Goal: Task Accomplishment & Management: Complete application form

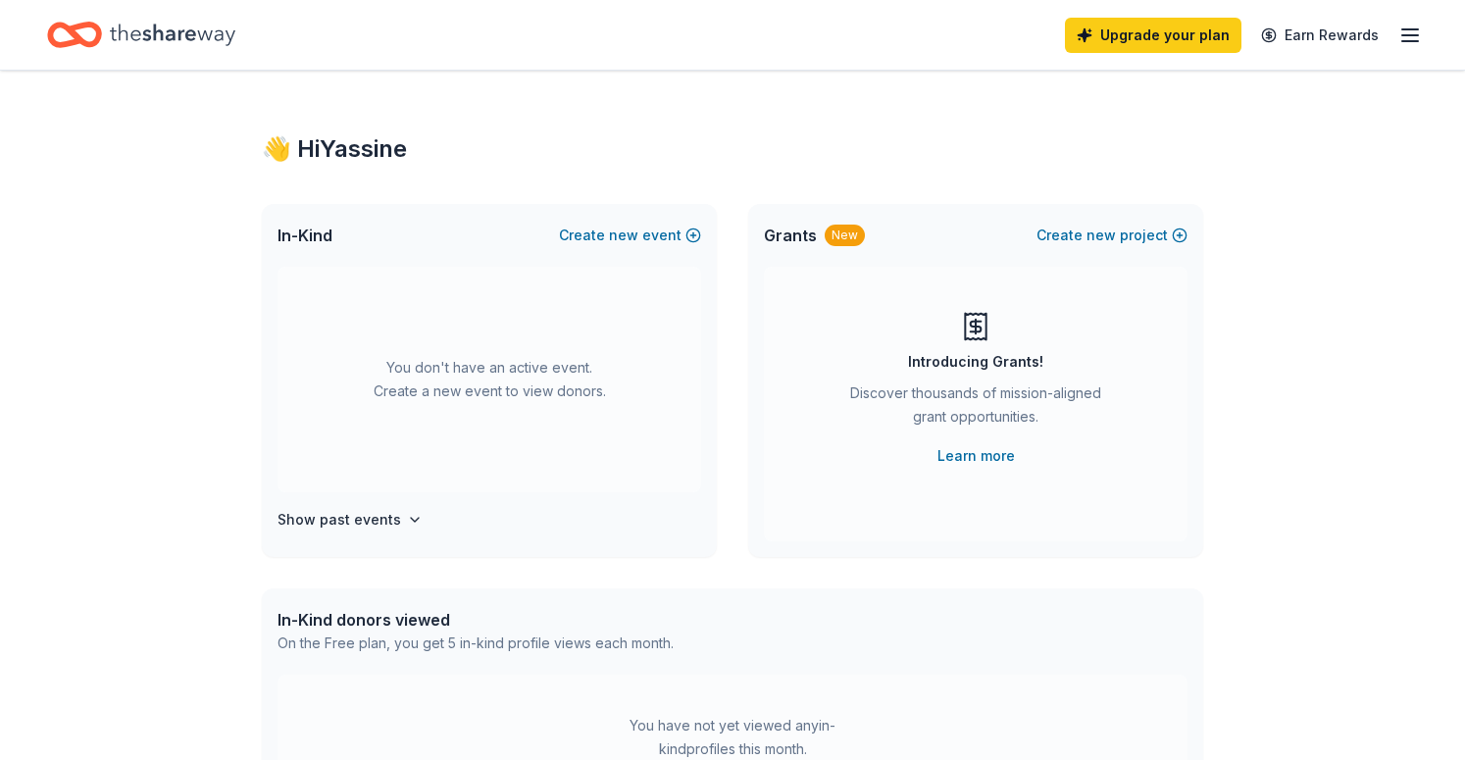
click at [1409, 29] on line "button" at bounding box center [1411, 29] width 16 height 0
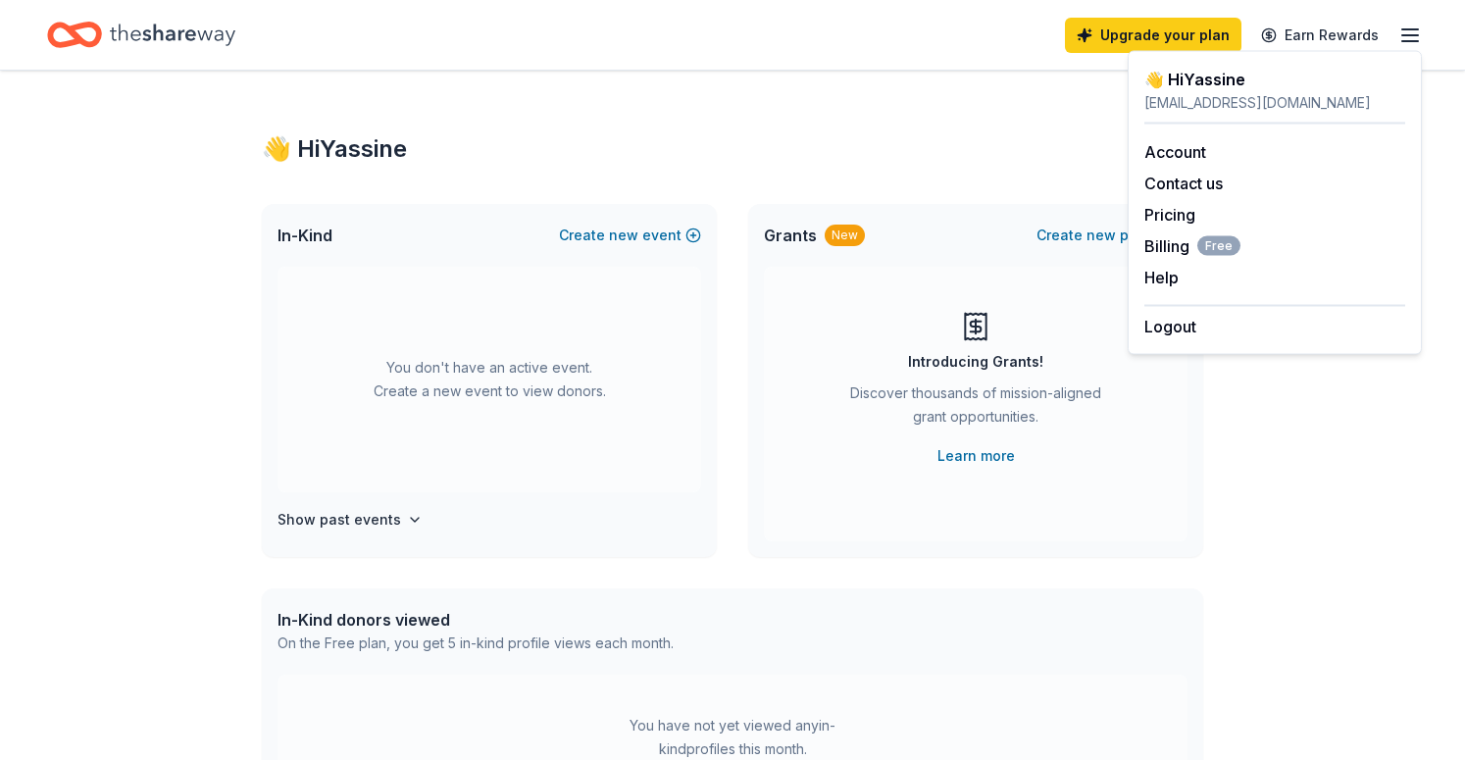
click at [227, 40] on icon "Home" at bounding box center [173, 35] width 126 height 40
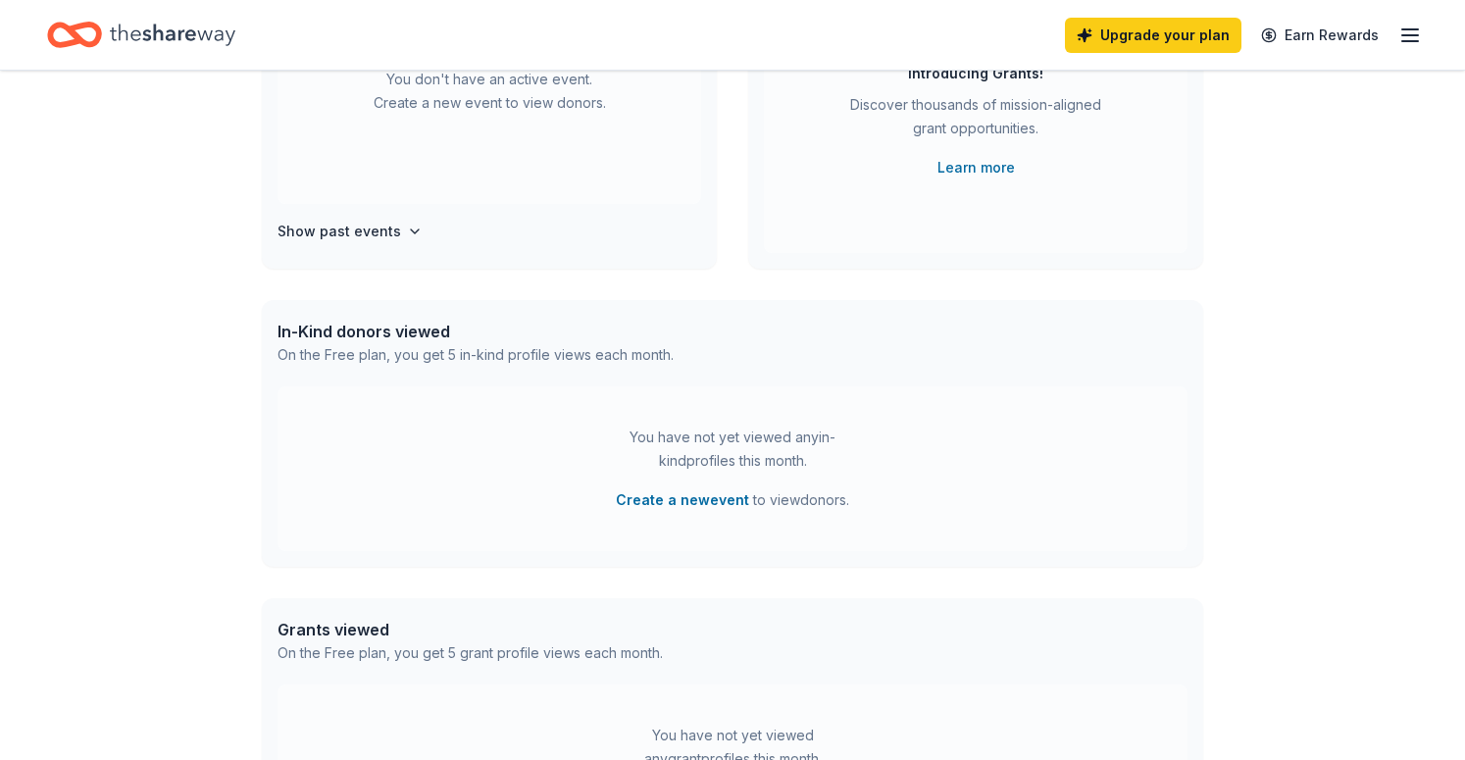
scroll to position [320, 0]
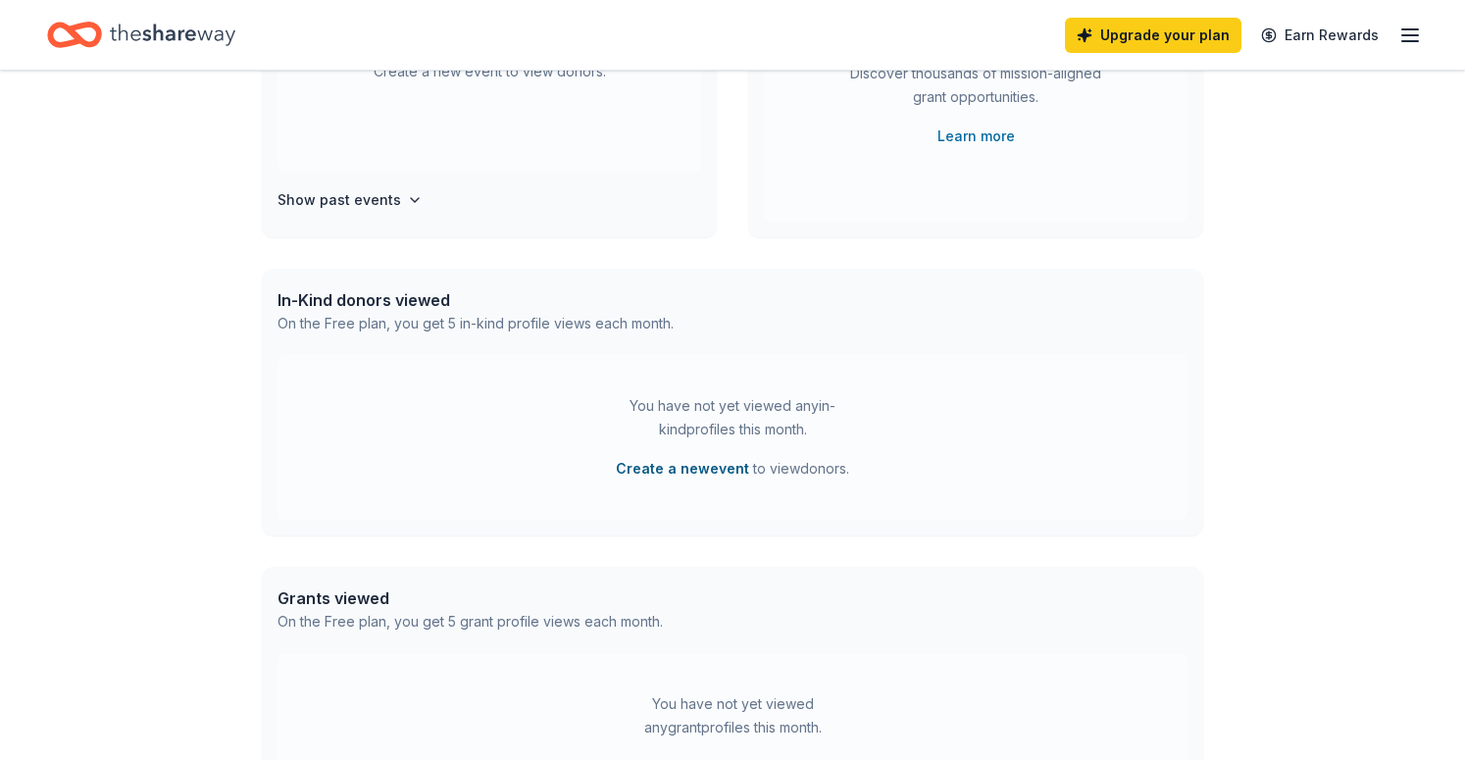
click at [648, 461] on button "Create a new event" at bounding box center [682, 469] width 133 height 24
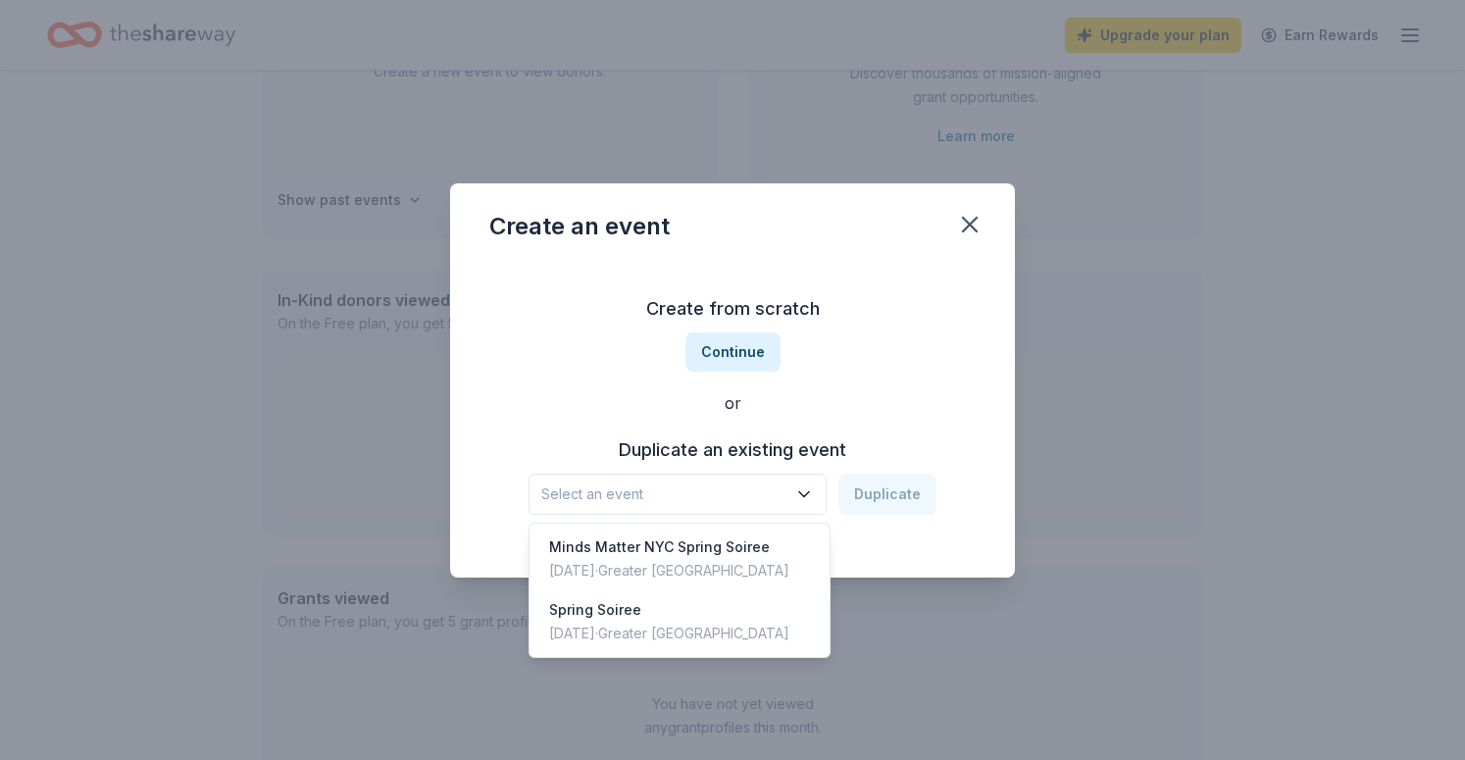
click at [709, 491] on span "Select an event" at bounding box center [663, 495] width 245 height 24
click at [742, 350] on div "Create from scratch Continue or Duplicate an existing event Select an event Dup…" at bounding box center [732, 404] width 486 height 284
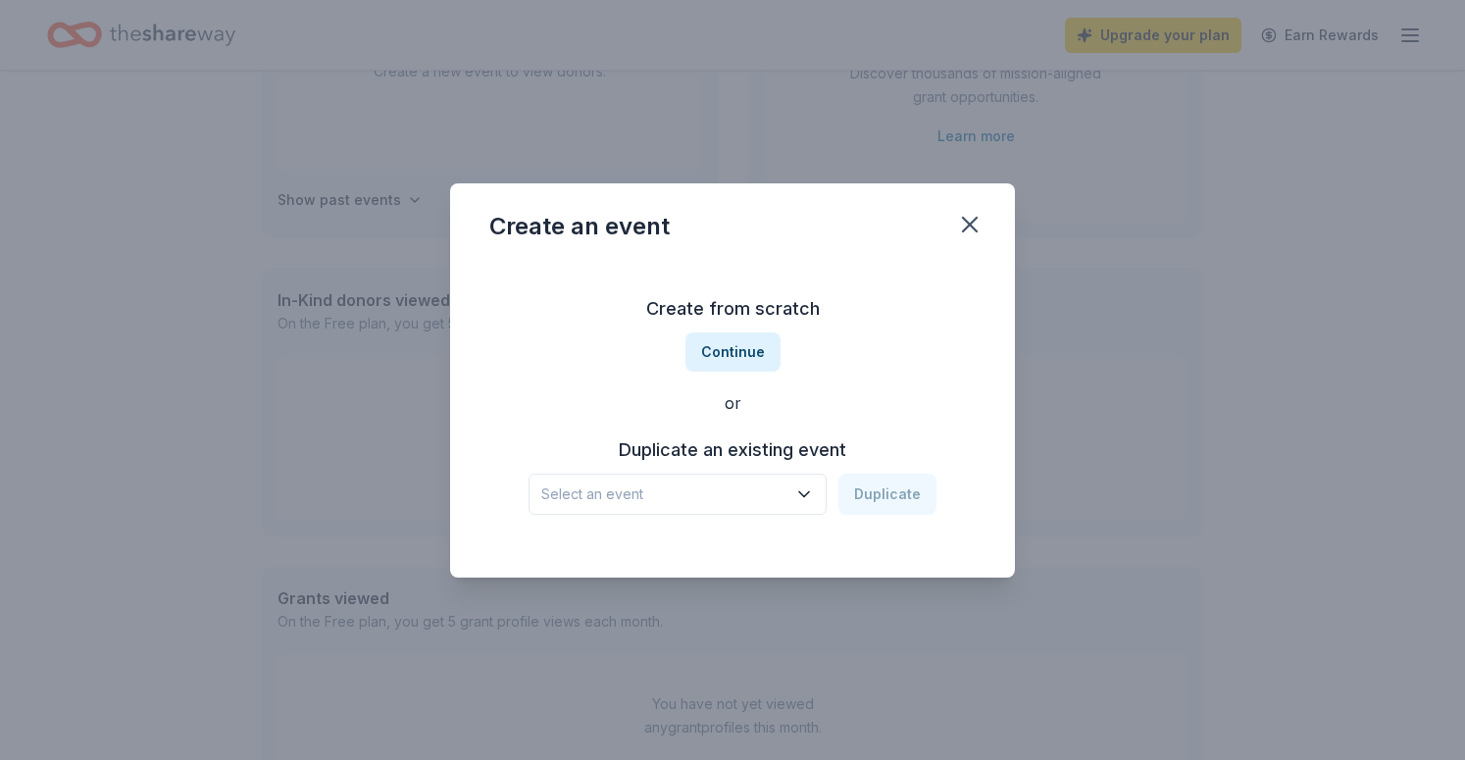
click at [742, 350] on button "Continue" at bounding box center [733, 351] width 95 height 39
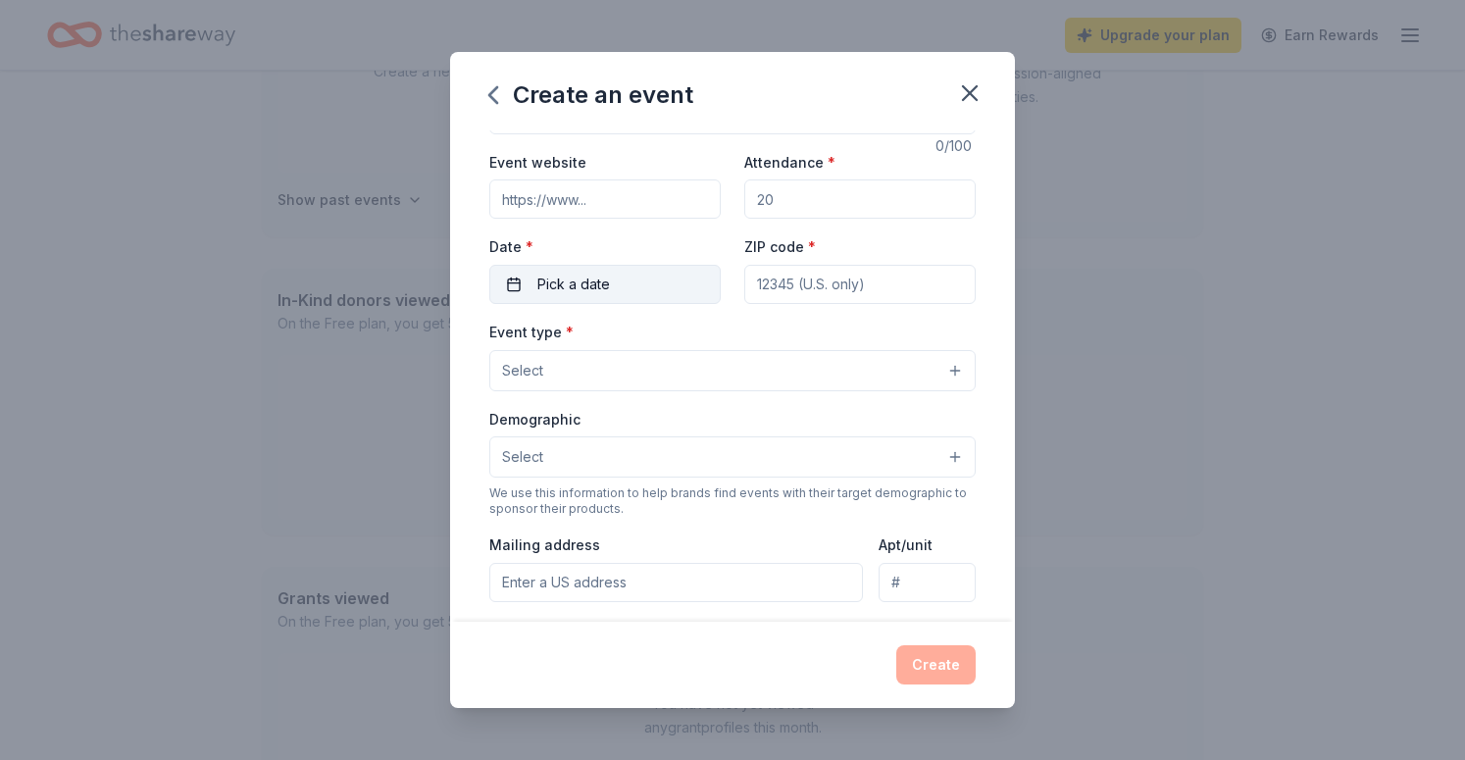
scroll to position [0, 0]
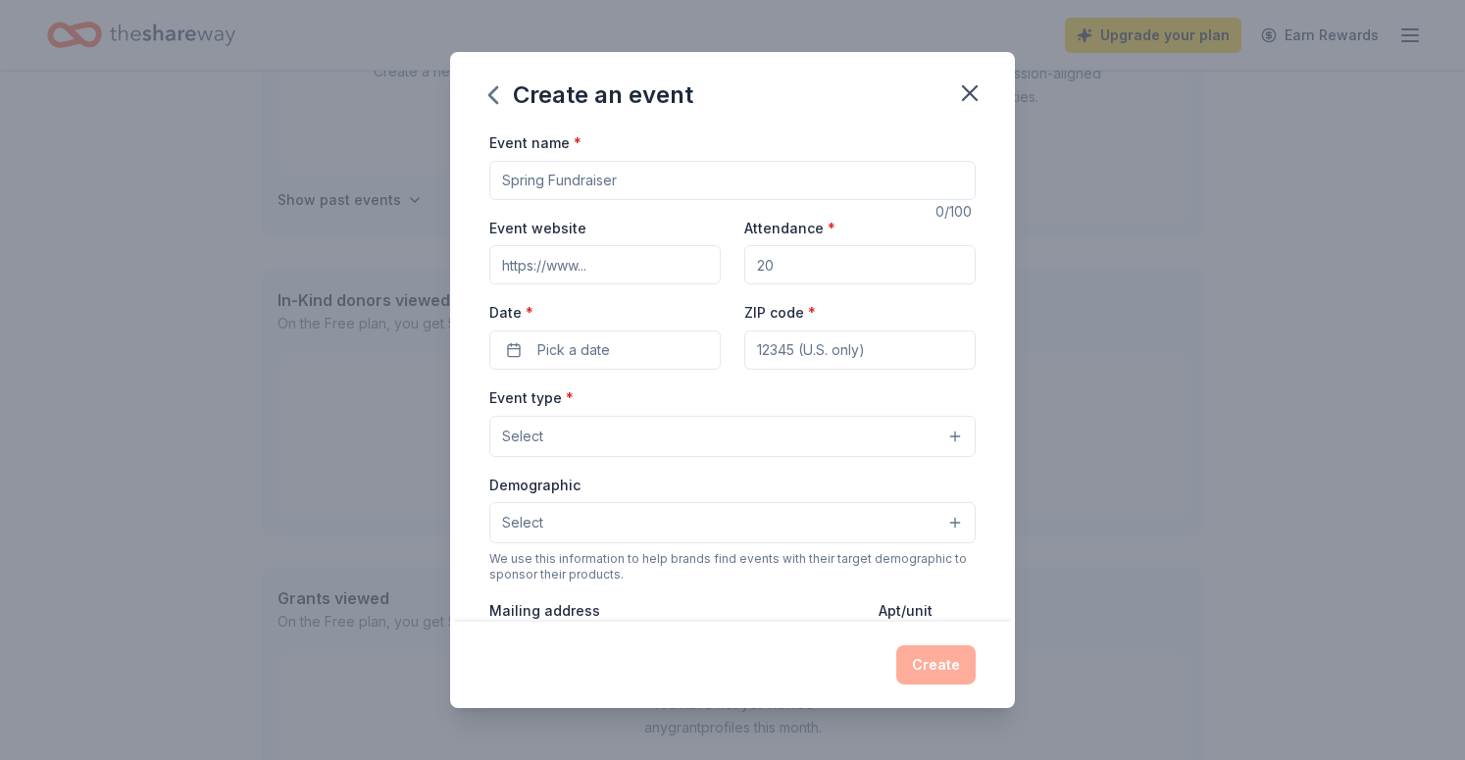
click at [611, 185] on input "Event name *" at bounding box center [732, 180] width 486 height 39
type input "PsychSign Fundraiser"
click at [799, 277] on input "Attendance *" at bounding box center [859, 264] width 231 height 39
click at [829, 341] on input "ZIP code *" at bounding box center [859, 350] width 231 height 39
type input "67202"
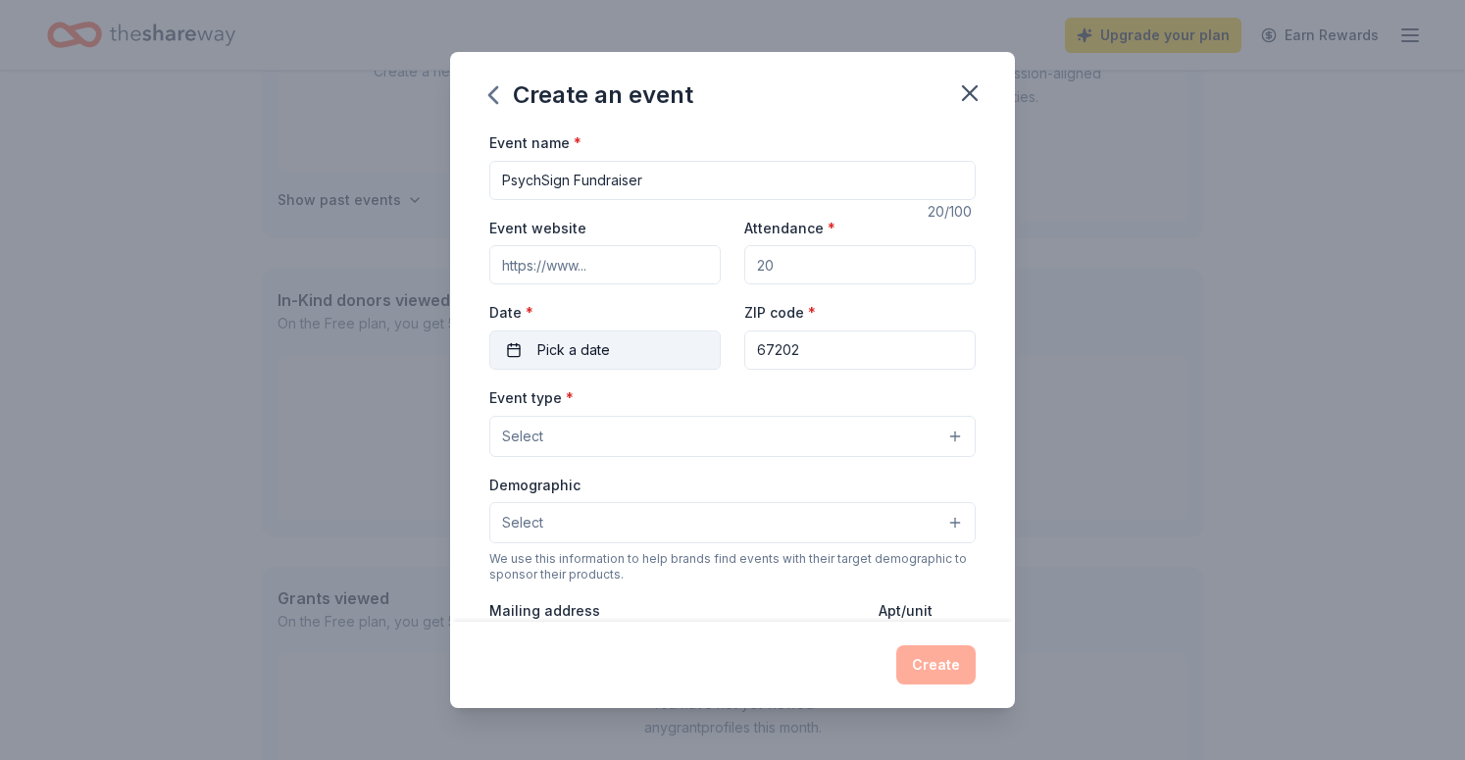
click at [636, 358] on button "Pick a date" at bounding box center [604, 350] width 231 height 39
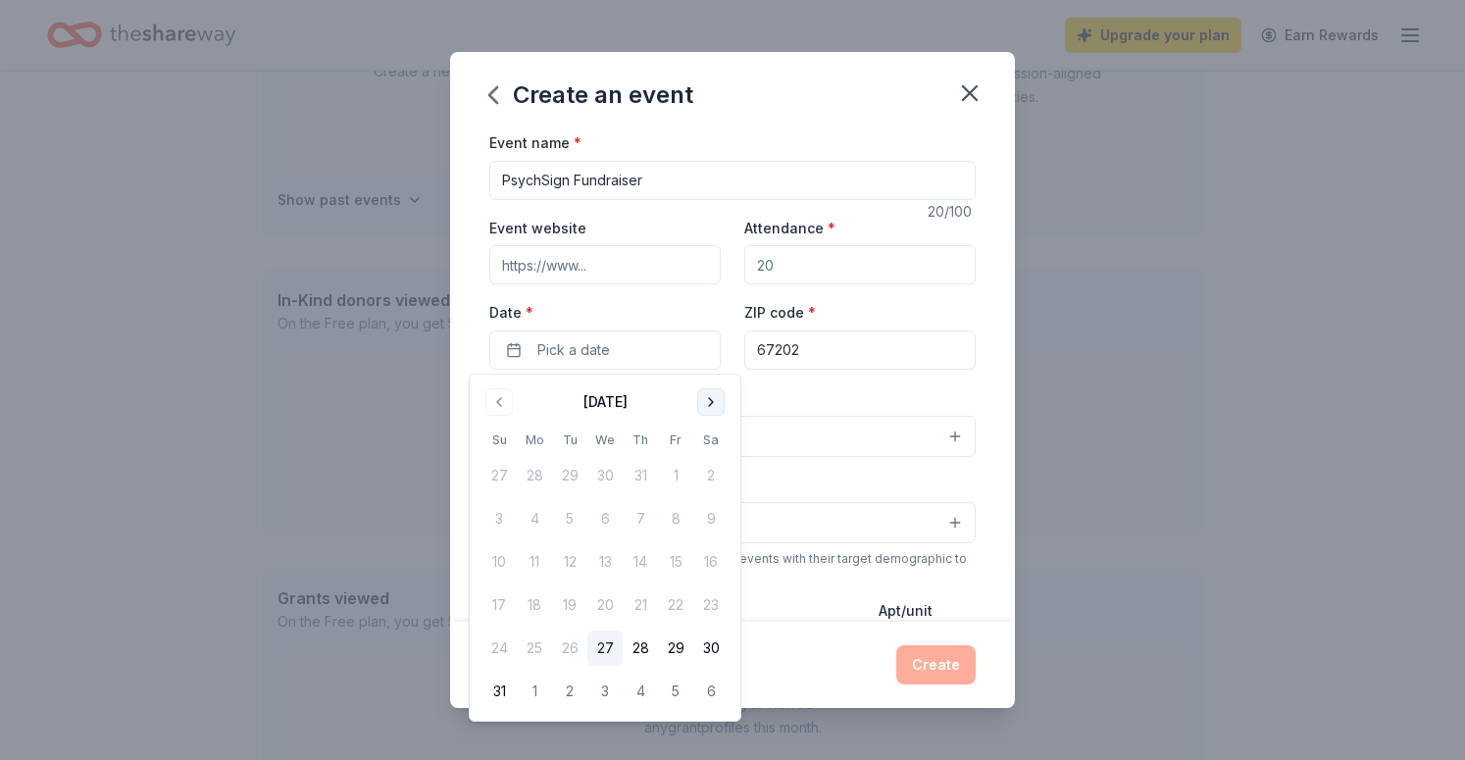
click at [708, 403] on button "Go to next month" at bounding box center [710, 401] width 27 height 27
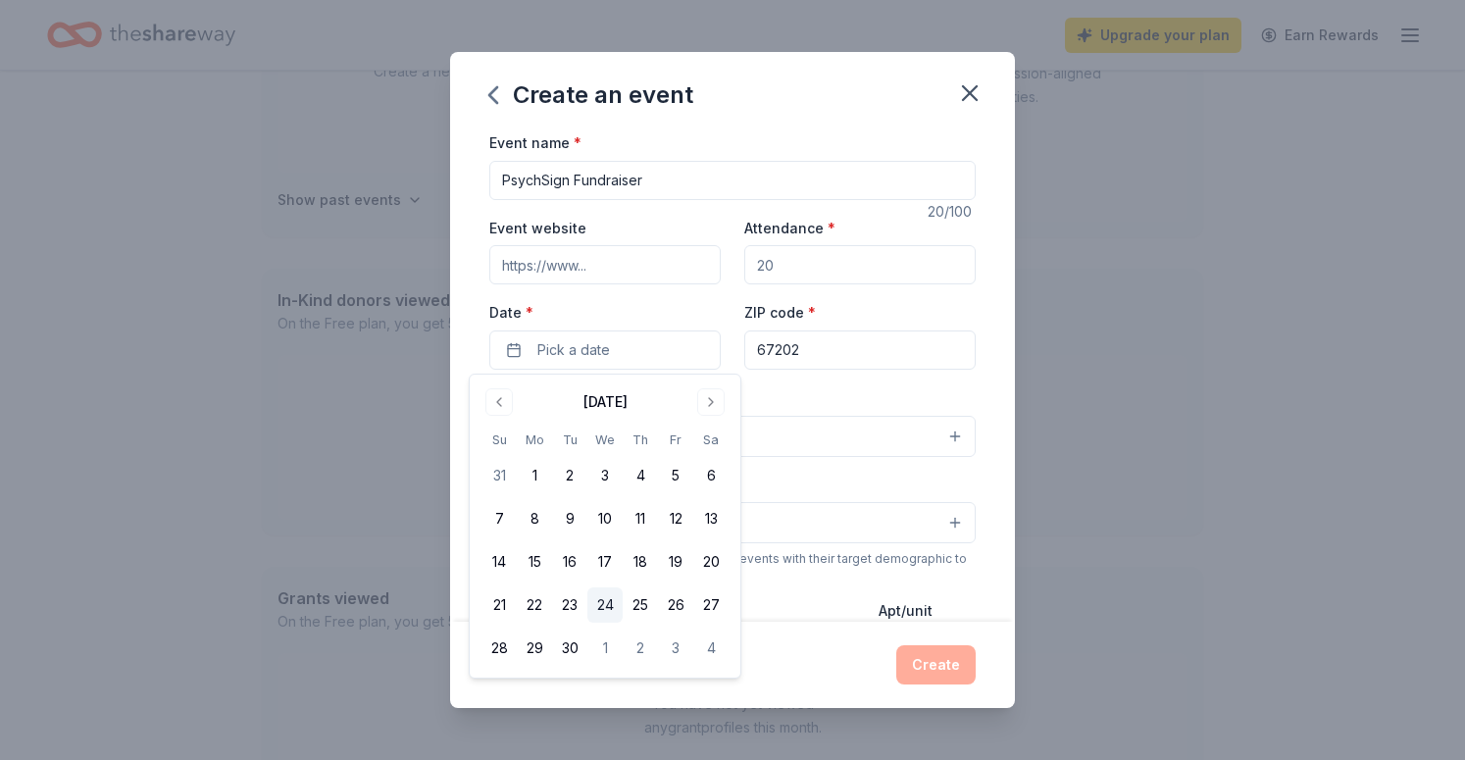
click at [611, 598] on button "24" at bounding box center [605, 605] width 35 height 35
click at [812, 404] on div "Event type * Select" at bounding box center [732, 421] width 486 height 72
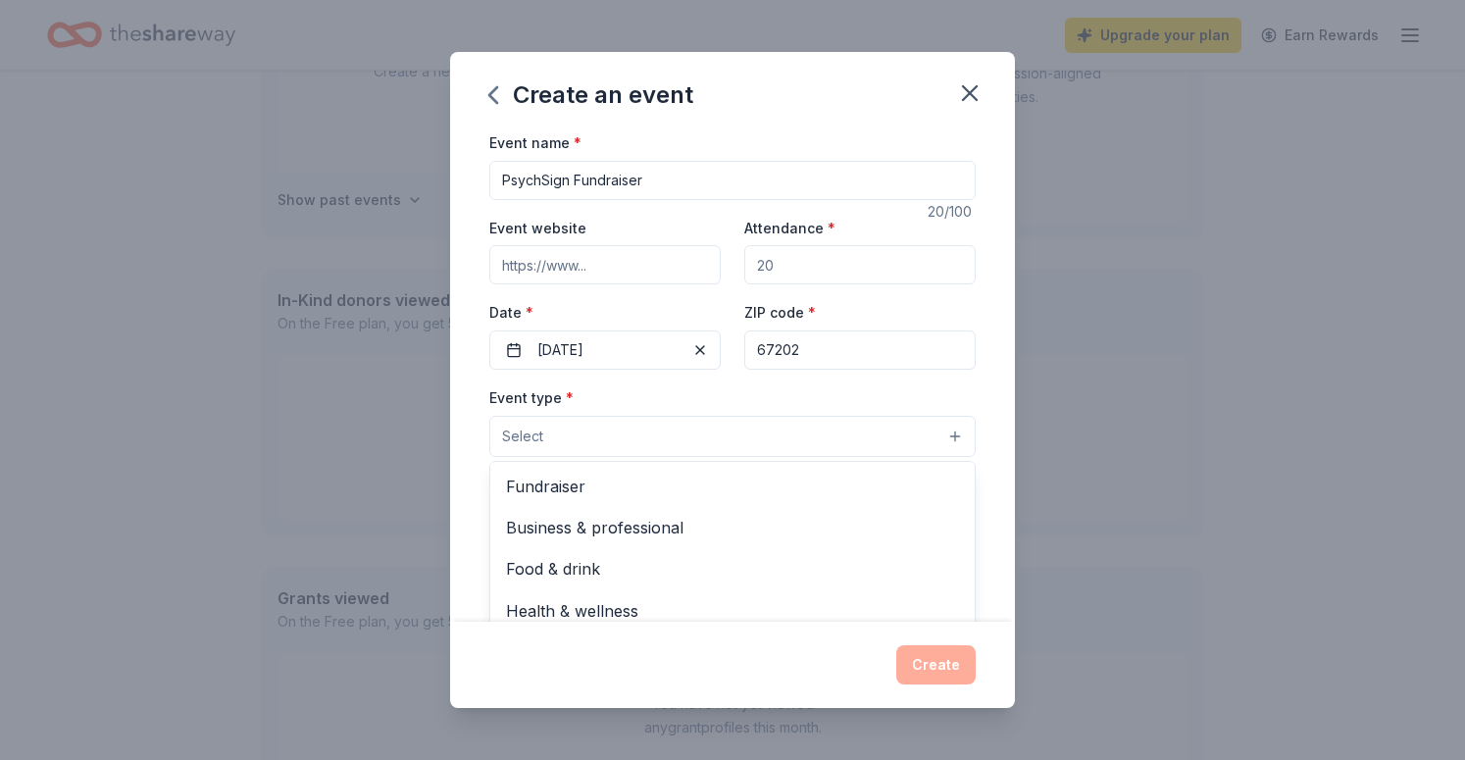
click at [780, 436] on button "Select" at bounding box center [732, 436] width 486 height 41
click at [756, 474] on span "Fundraiser" at bounding box center [732, 487] width 453 height 26
click at [707, 391] on div "Event type * Fundraiser Business & professional Food & drink Health & wellness …" at bounding box center [732, 422] width 486 height 74
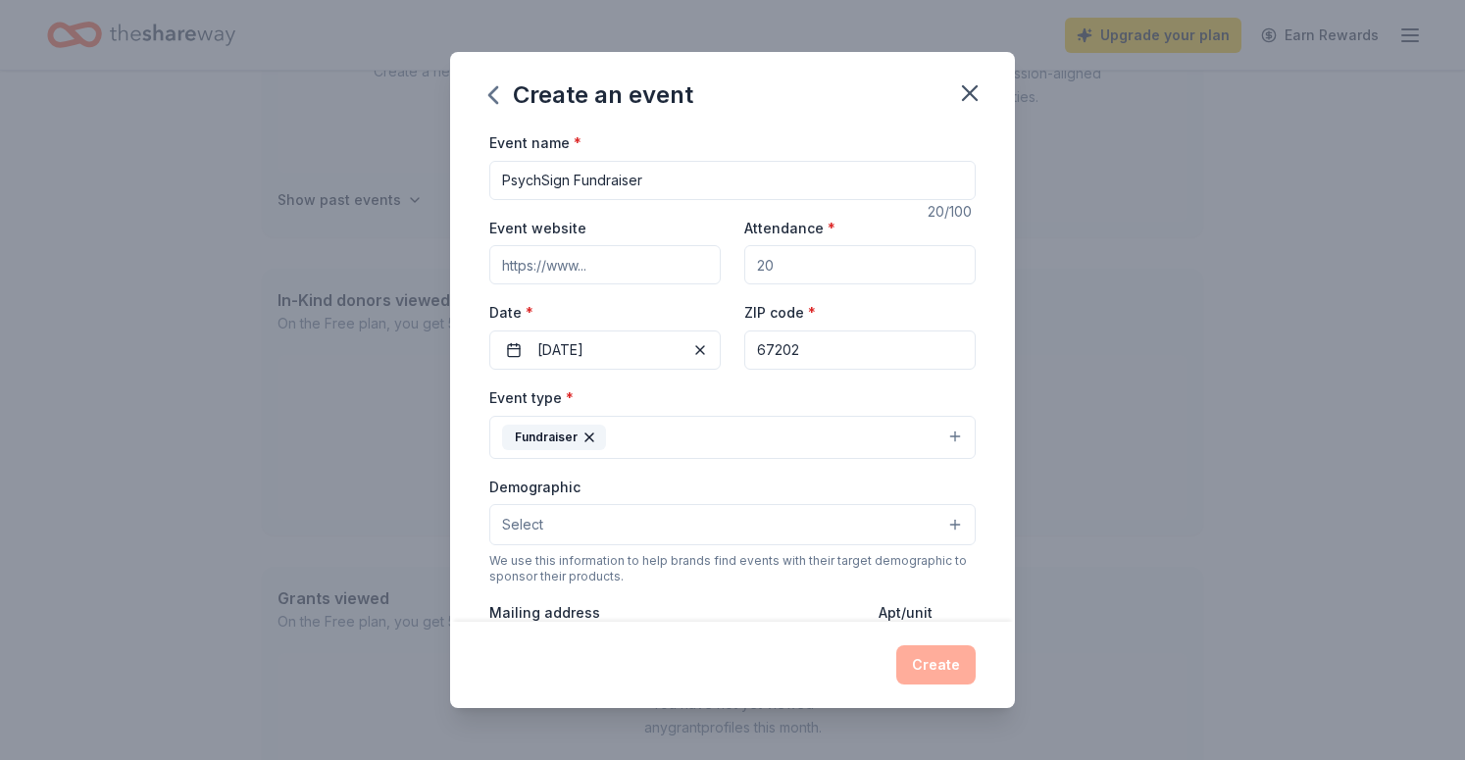
click at [663, 527] on button "Select" at bounding box center [732, 524] width 486 height 41
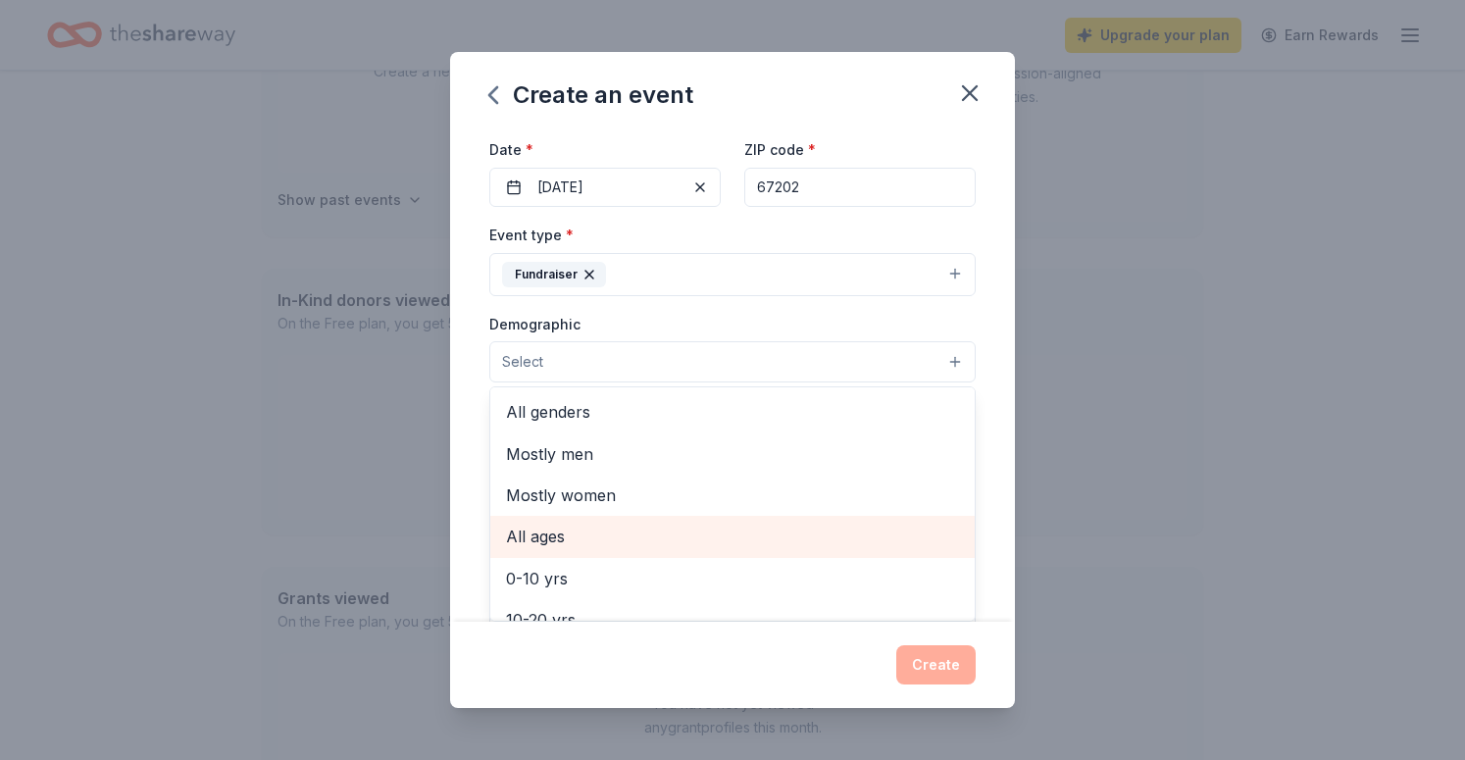
click at [588, 541] on span "All ages" at bounding box center [732, 537] width 453 height 26
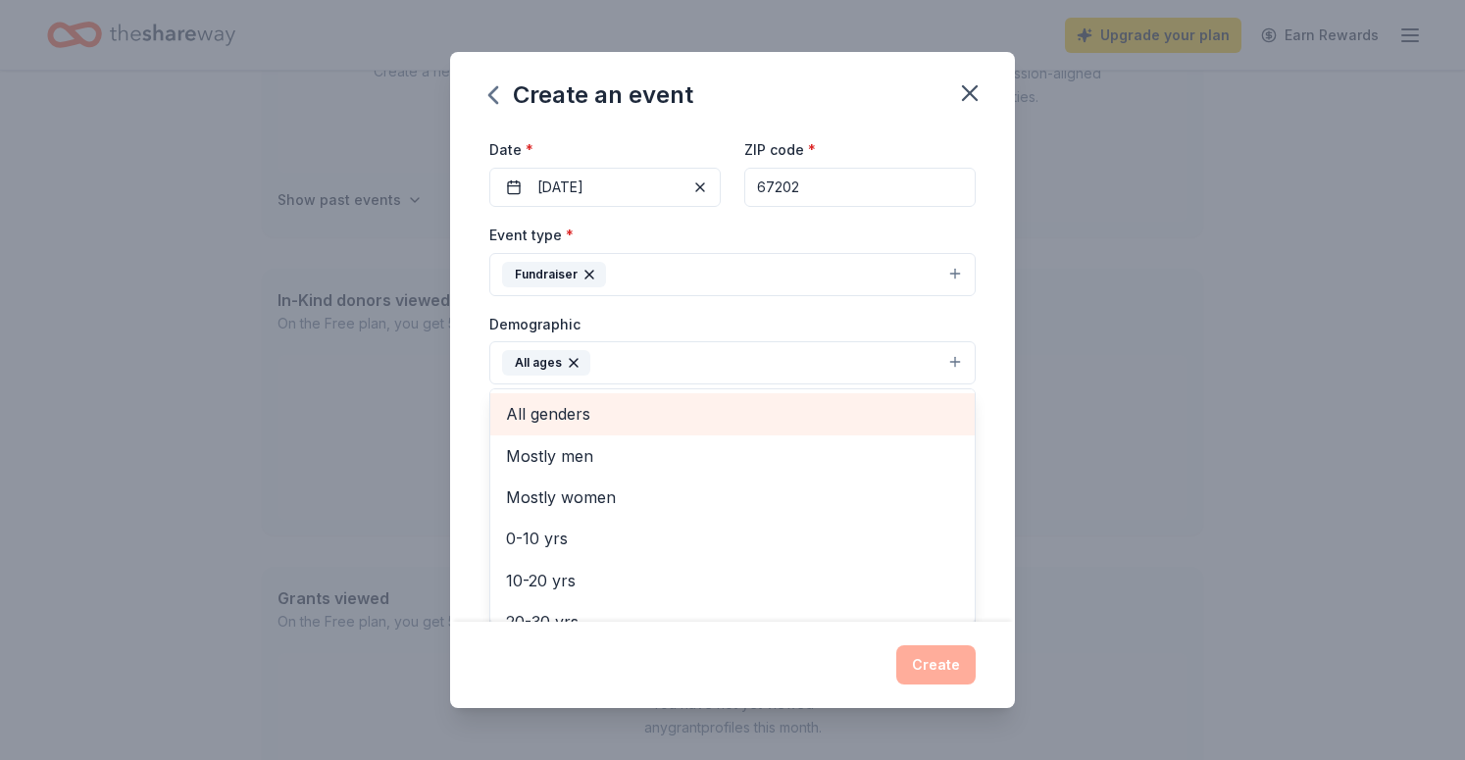
click at [602, 413] on span "All genders" at bounding box center [732, 414] width 453 height 26
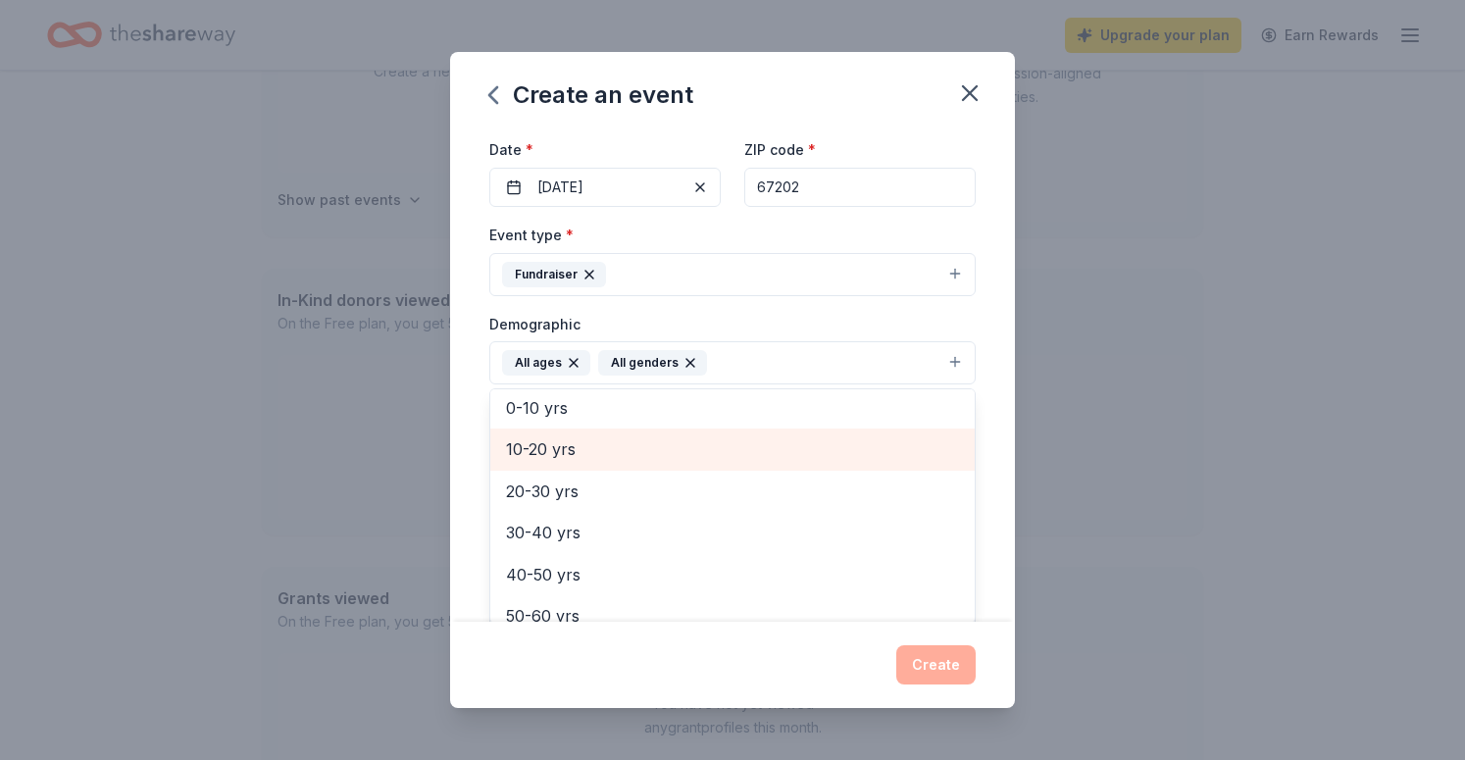
scroll to position [90, 0]
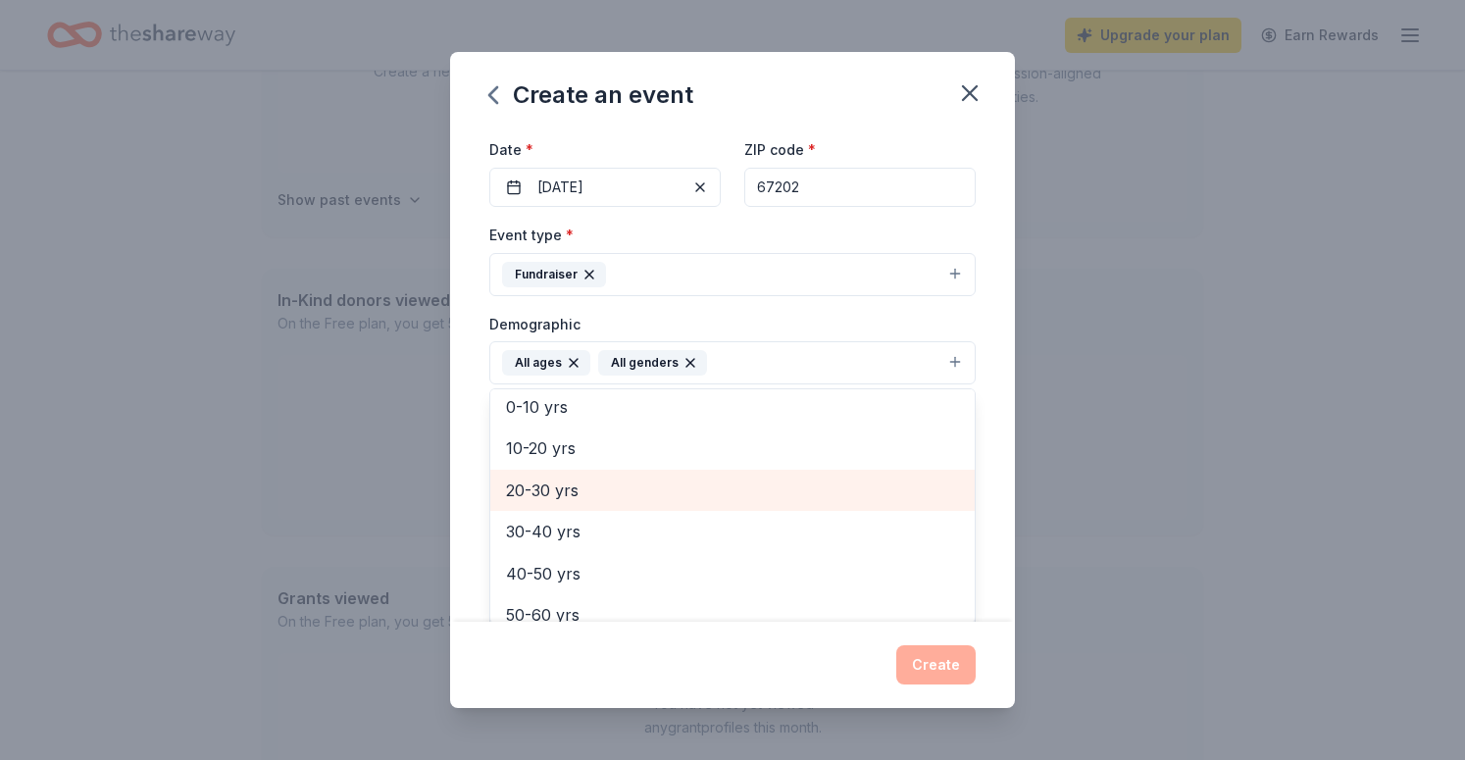
click at [641, 490] on span "20-30 yrs" at bounding box center [732, 491] width 453 height 26
click at [616, 482] on span "30-40 yrs" at bounding box center [732, 491] width 453 height 26
click at [616, 482] on span "40-50 yrs" at bounding box center [732, 491] width 453 height 26
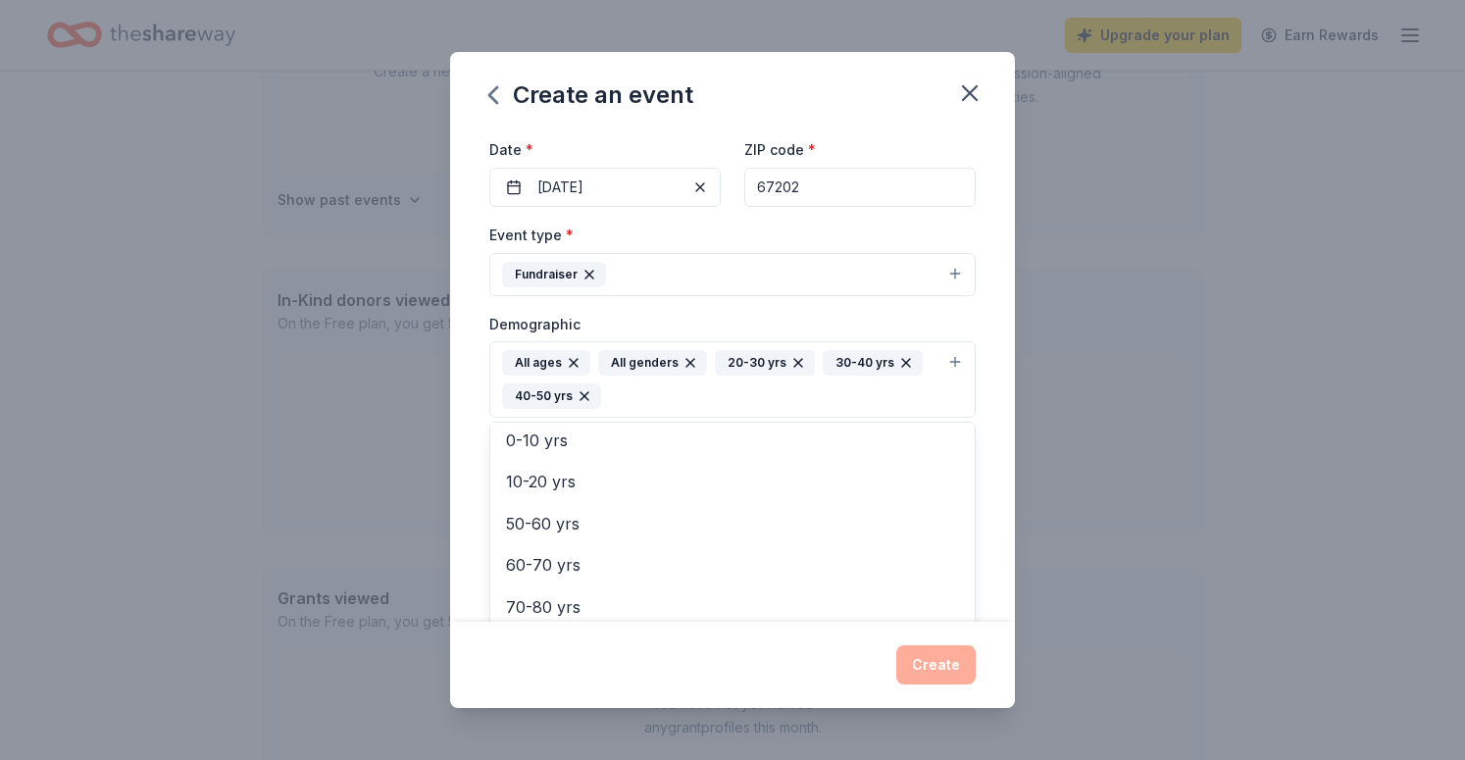
click at [463, 430] on div "Event name * PsychSign Fundraiser 20 /100 Event website Attendance * Date * [DA…" at bounding box center [732, 375] width 565 height 491
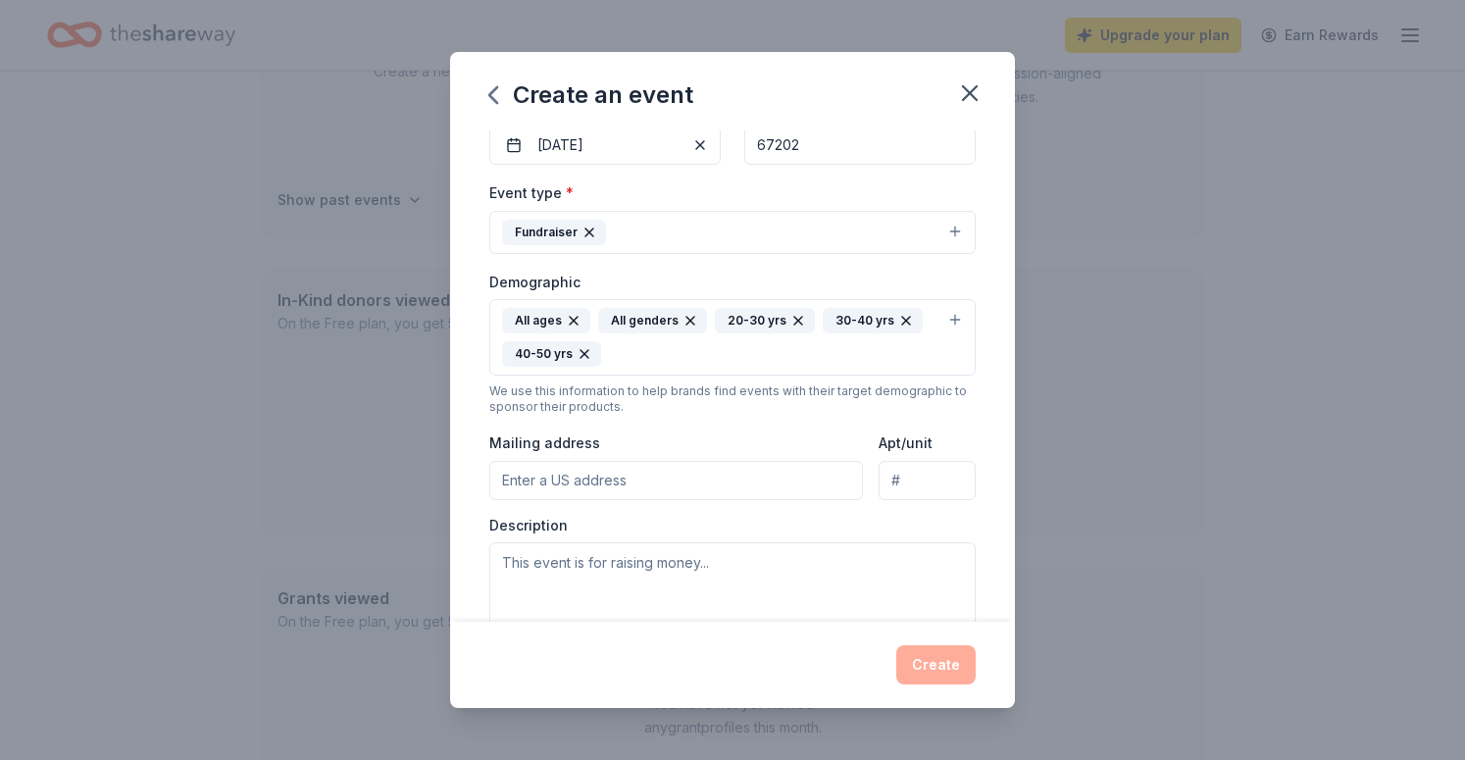
scroll to position [227, 0]
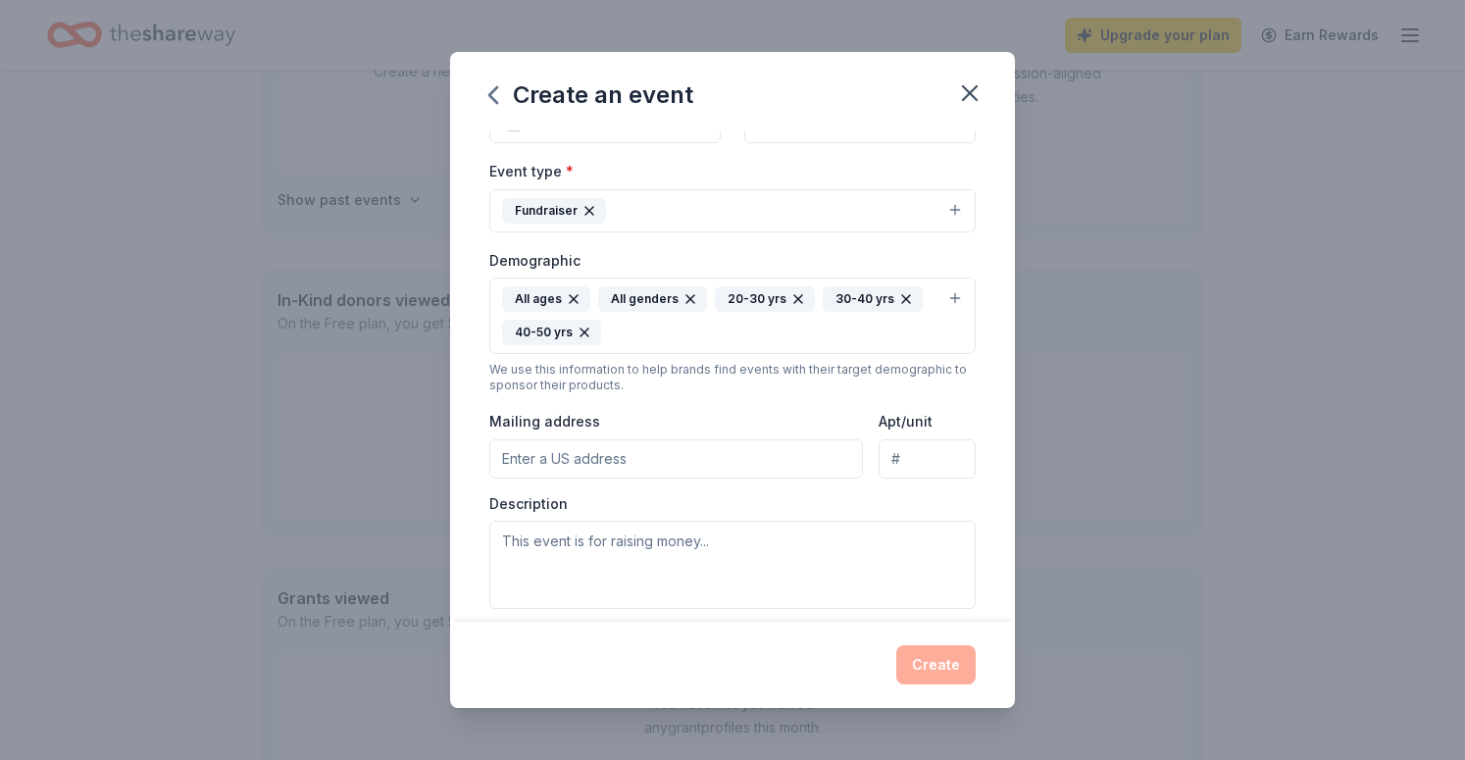
click at [642, 459] on input "Mailing address" at bounding box center [676, 458] width 374 height 39
click at [640, 413] on div "Mailing address" at bounding box center [676, 444] width 374 height 70
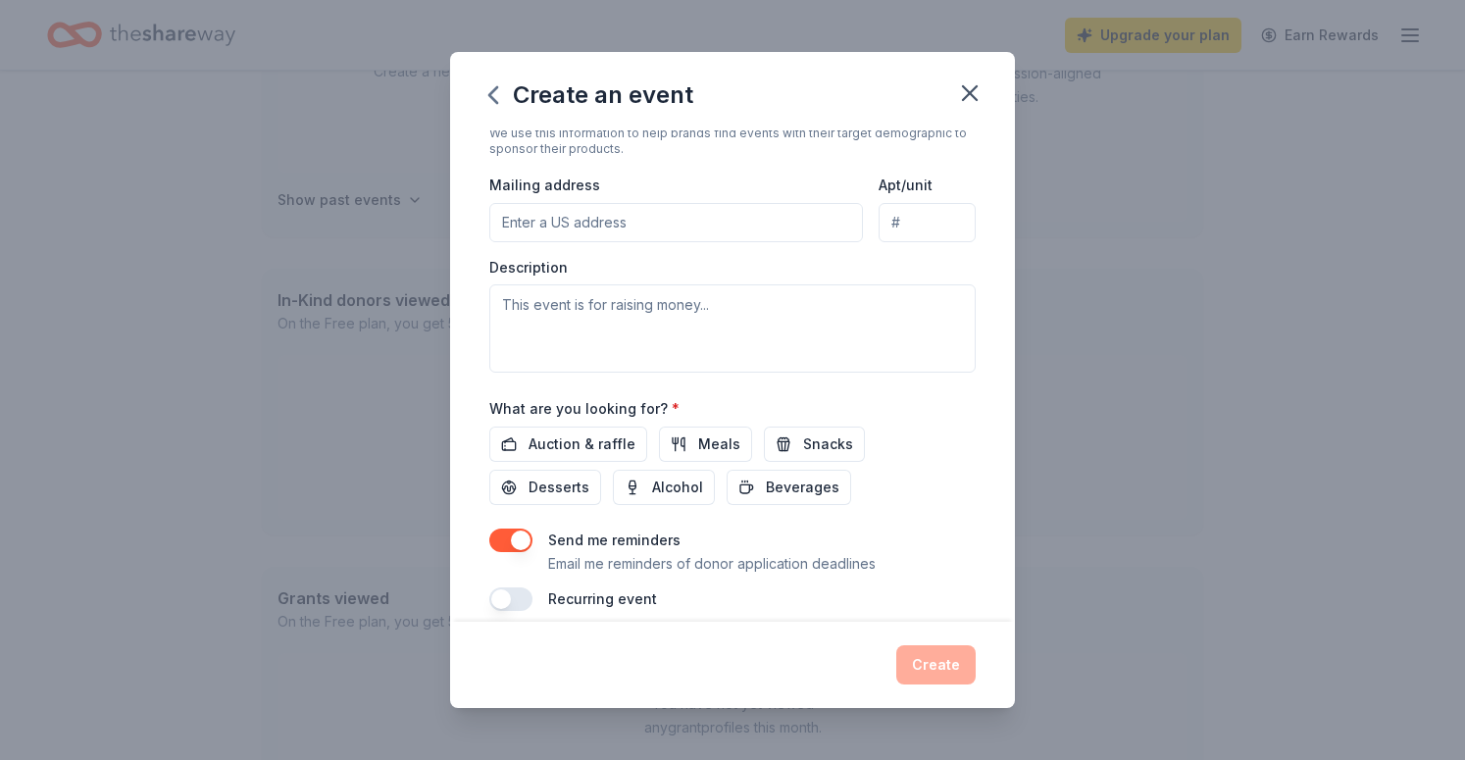
scroll to position [484, 0]
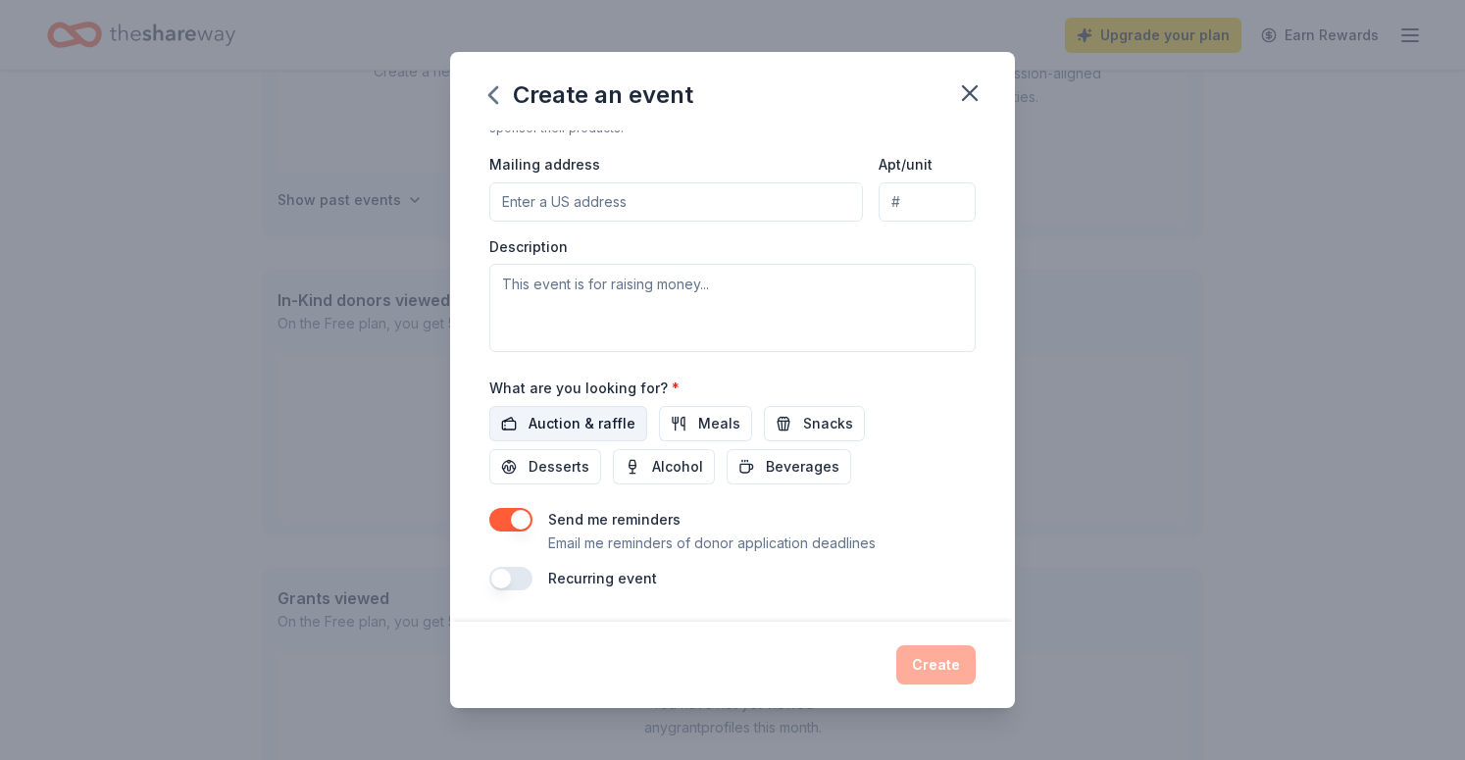
click at [607, 423] on span "Auction & raffle" at bounding box center [582, 424] width 107 height 24
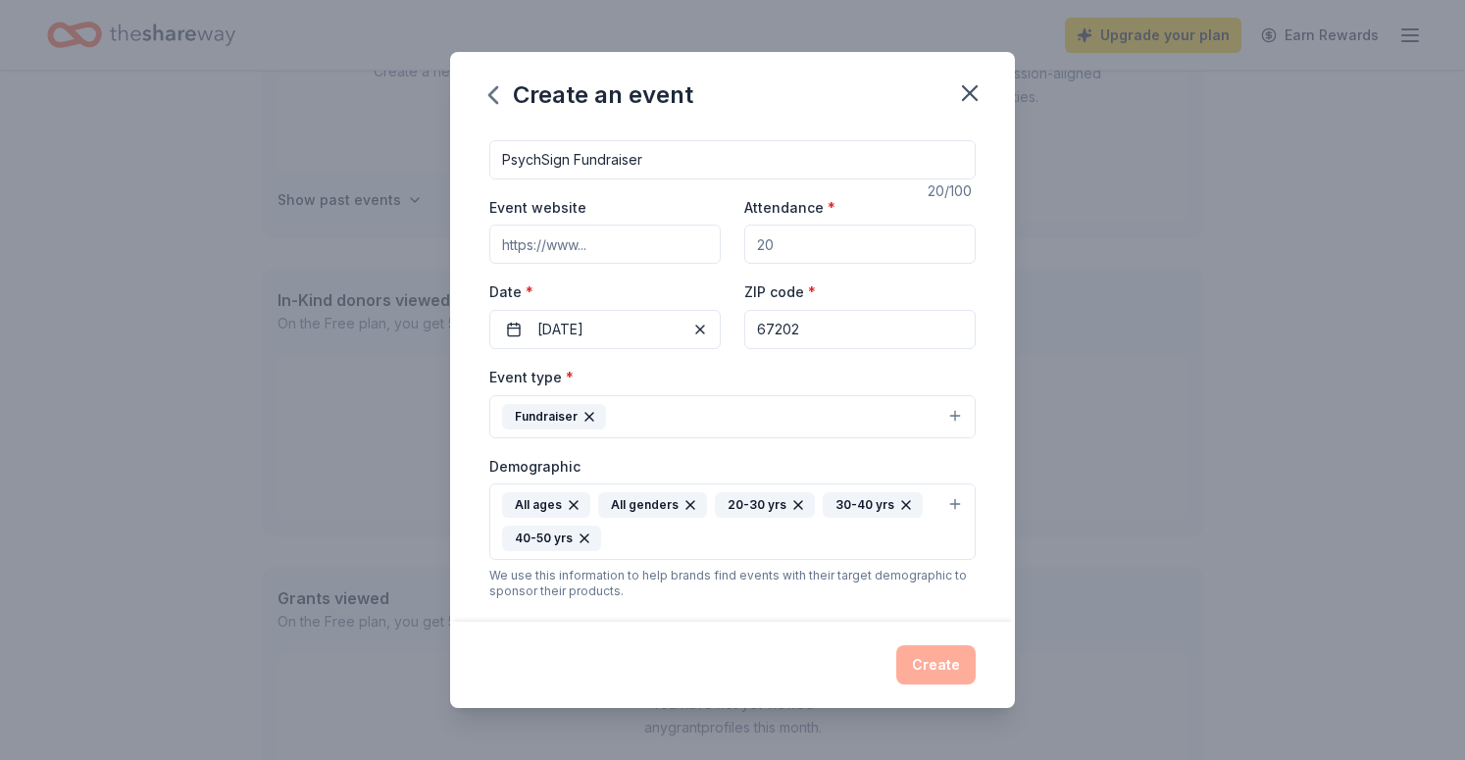
scroll to position [0, 0]
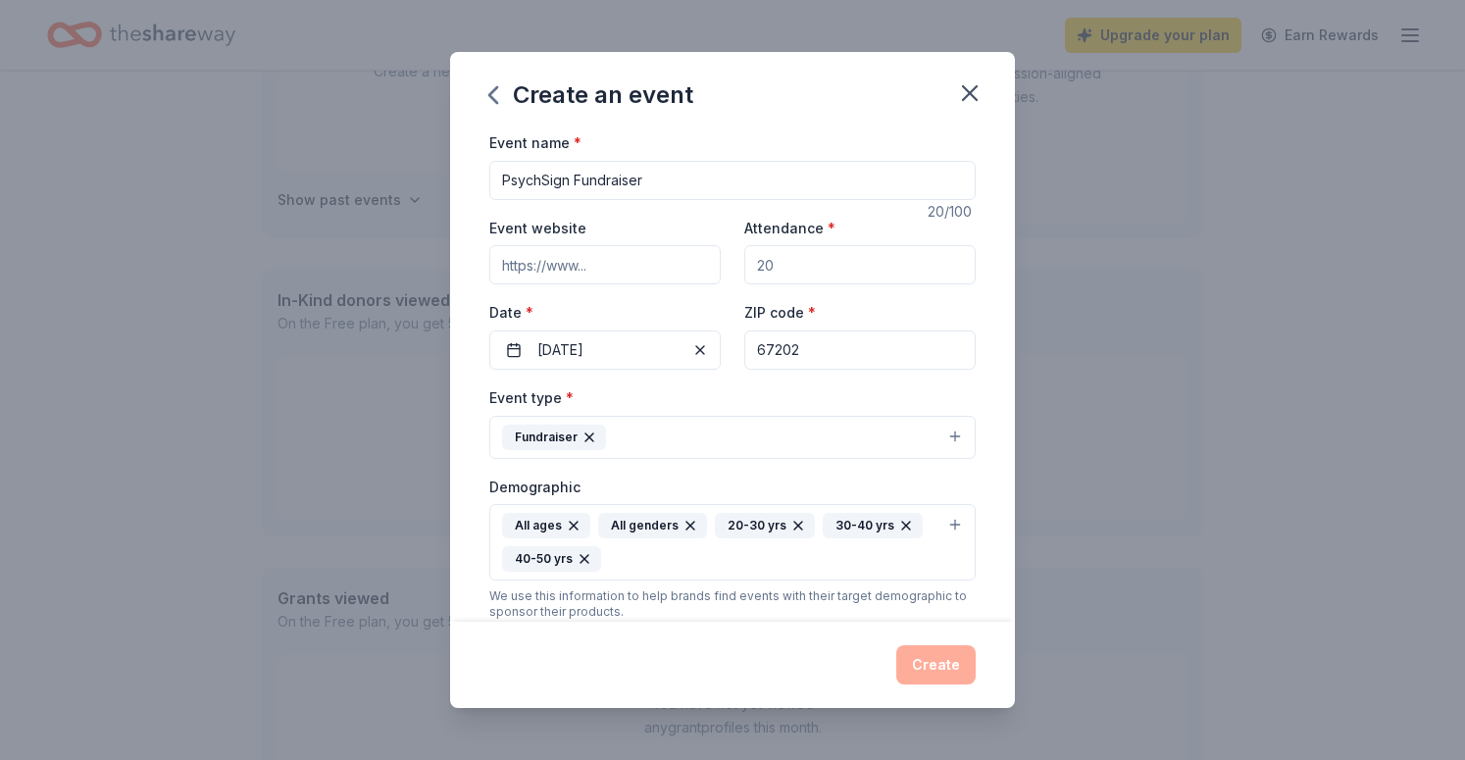
click at [779, 256] on input "Attendance *" at bounding box center [859, 264] width 231 height 39
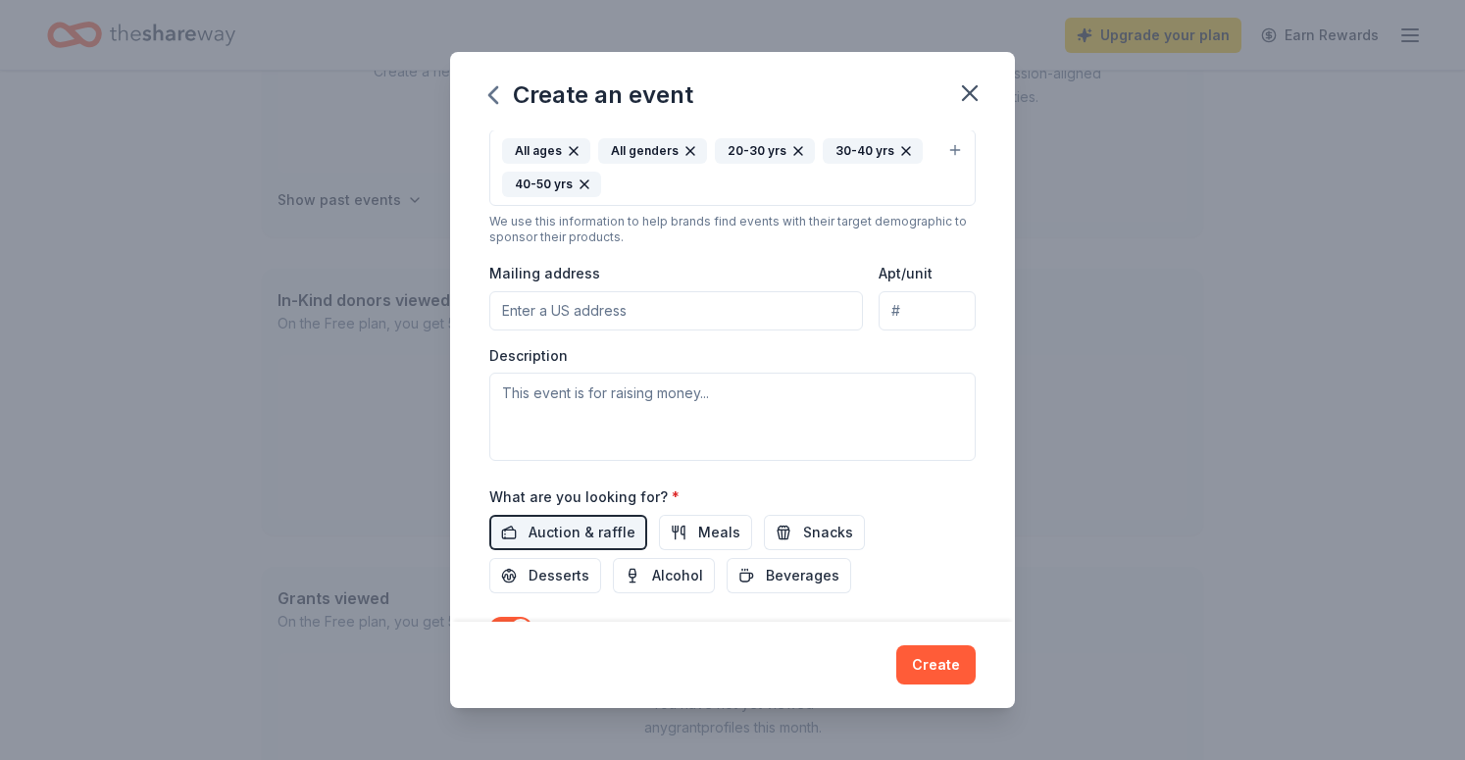
scroll to position [484, 0]
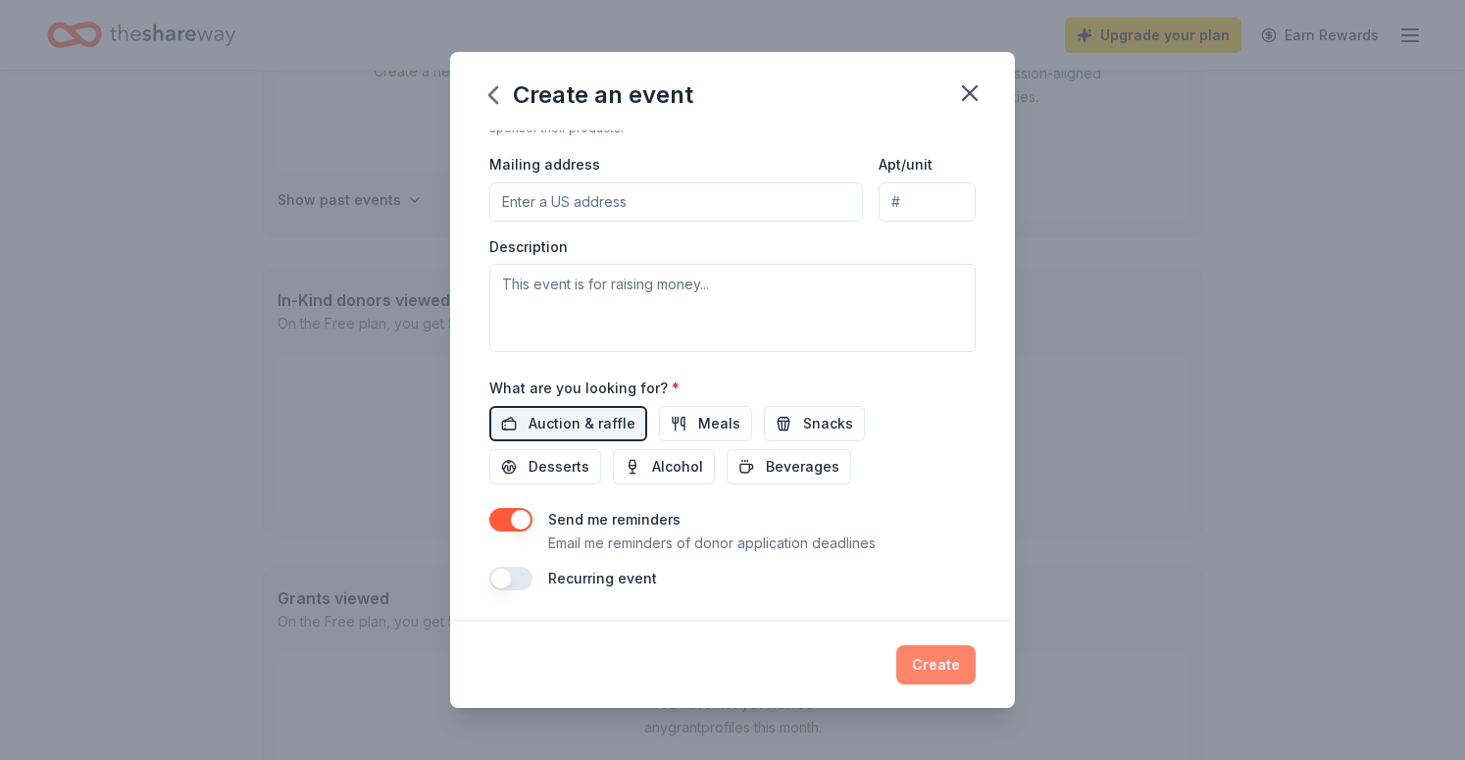
type input "40"
click at [936, 668] on button "Create" at bounding box center [935, 664] width 79 height 39
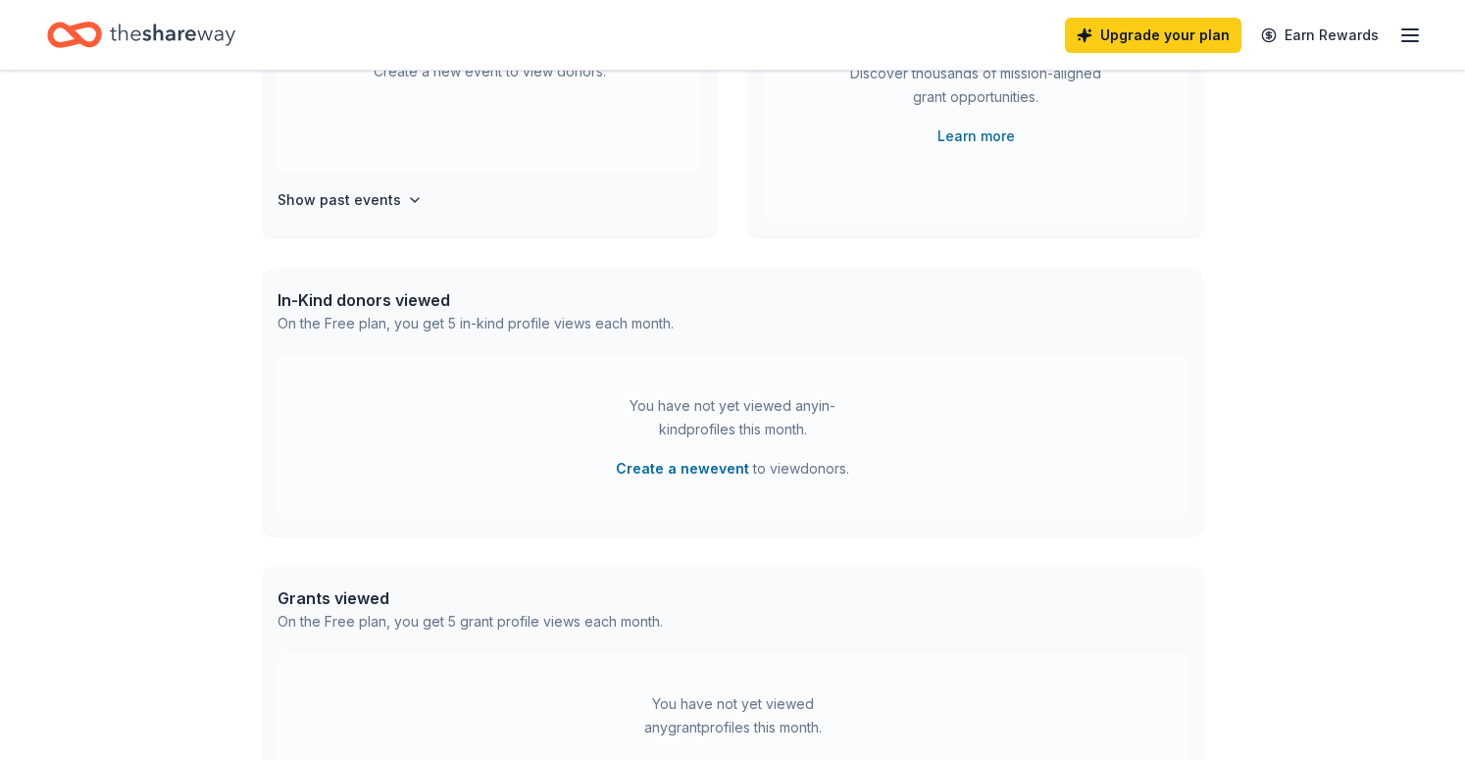
scroll to position [0, 0]
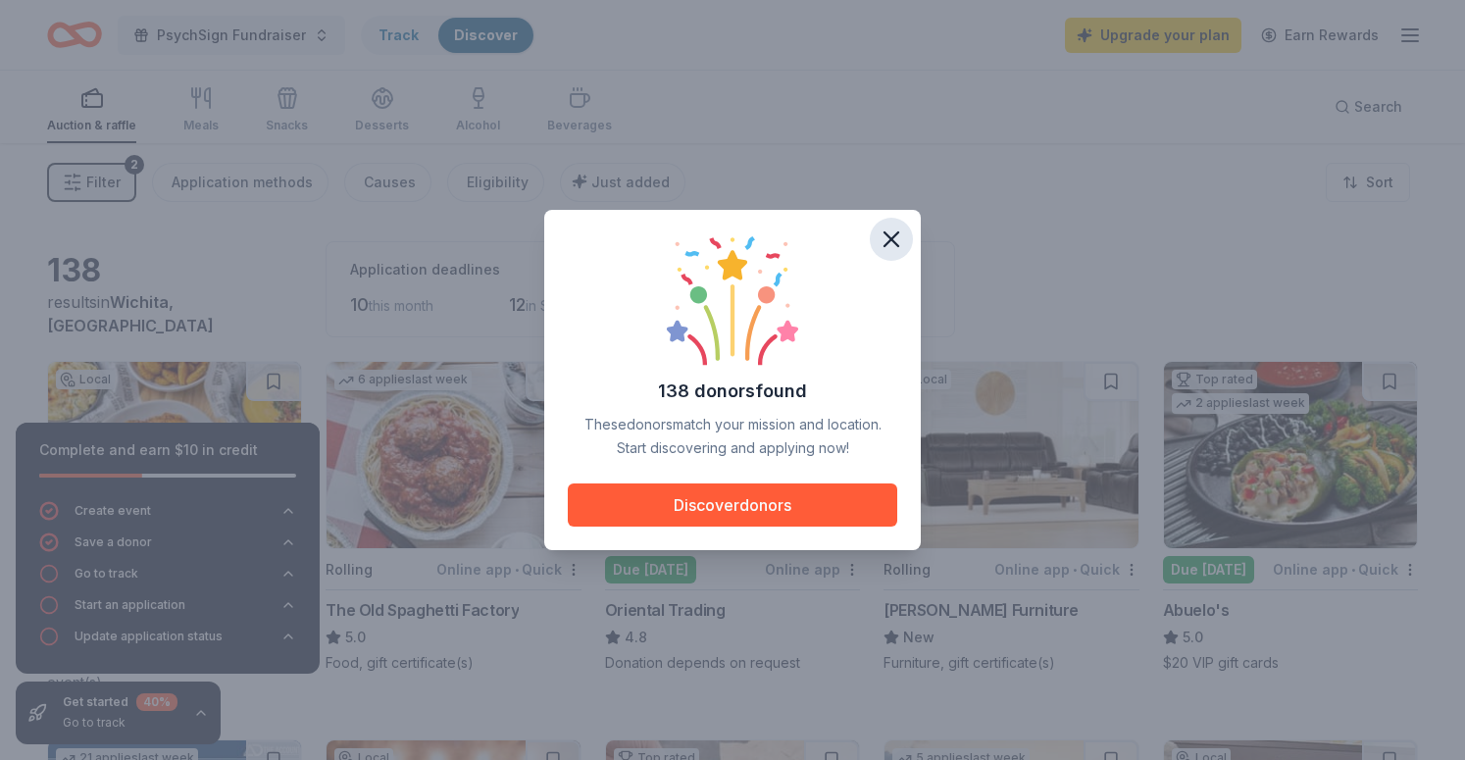
click at [884, 240] on icon "button" at bounding box center [891, 239] width 27 height 27
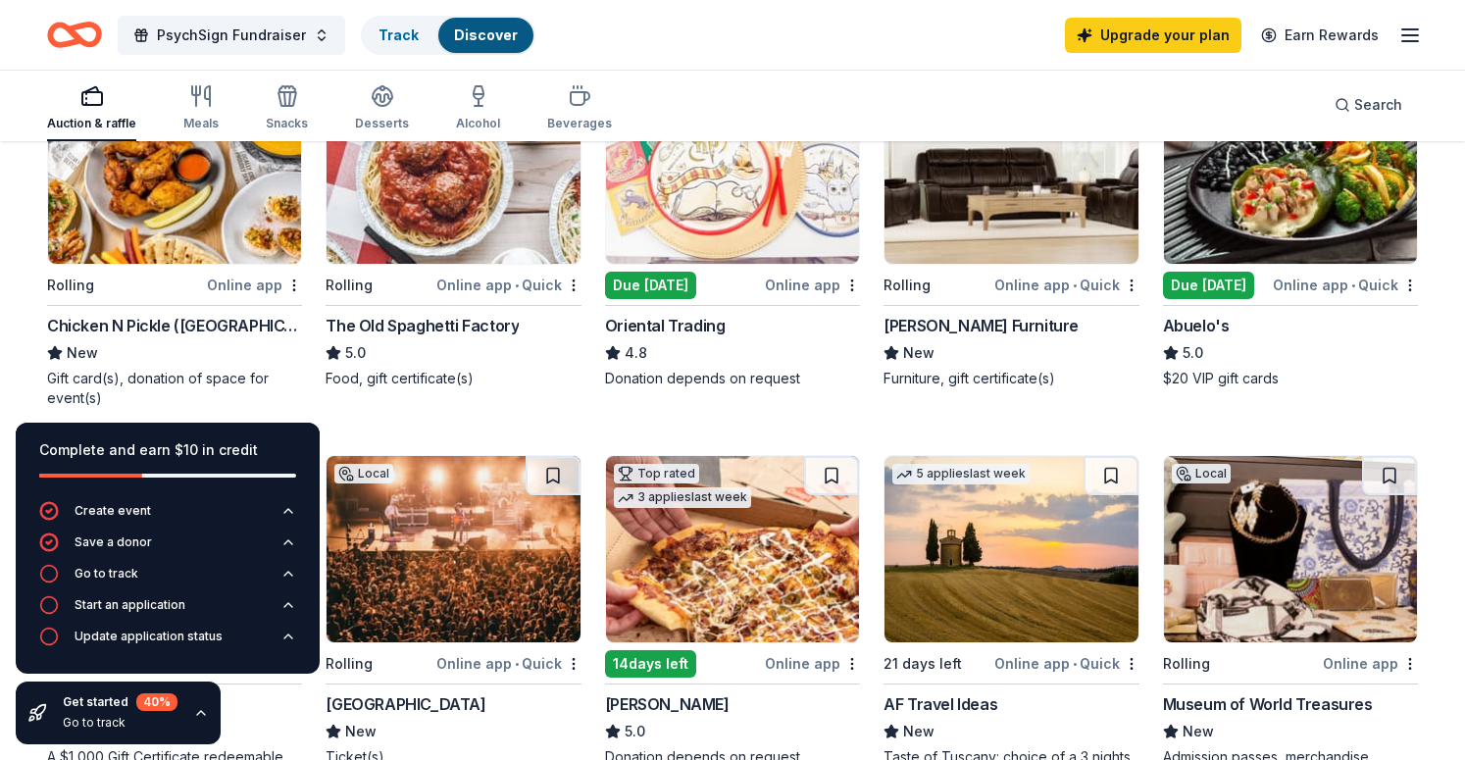
scroll to position [198, 0]
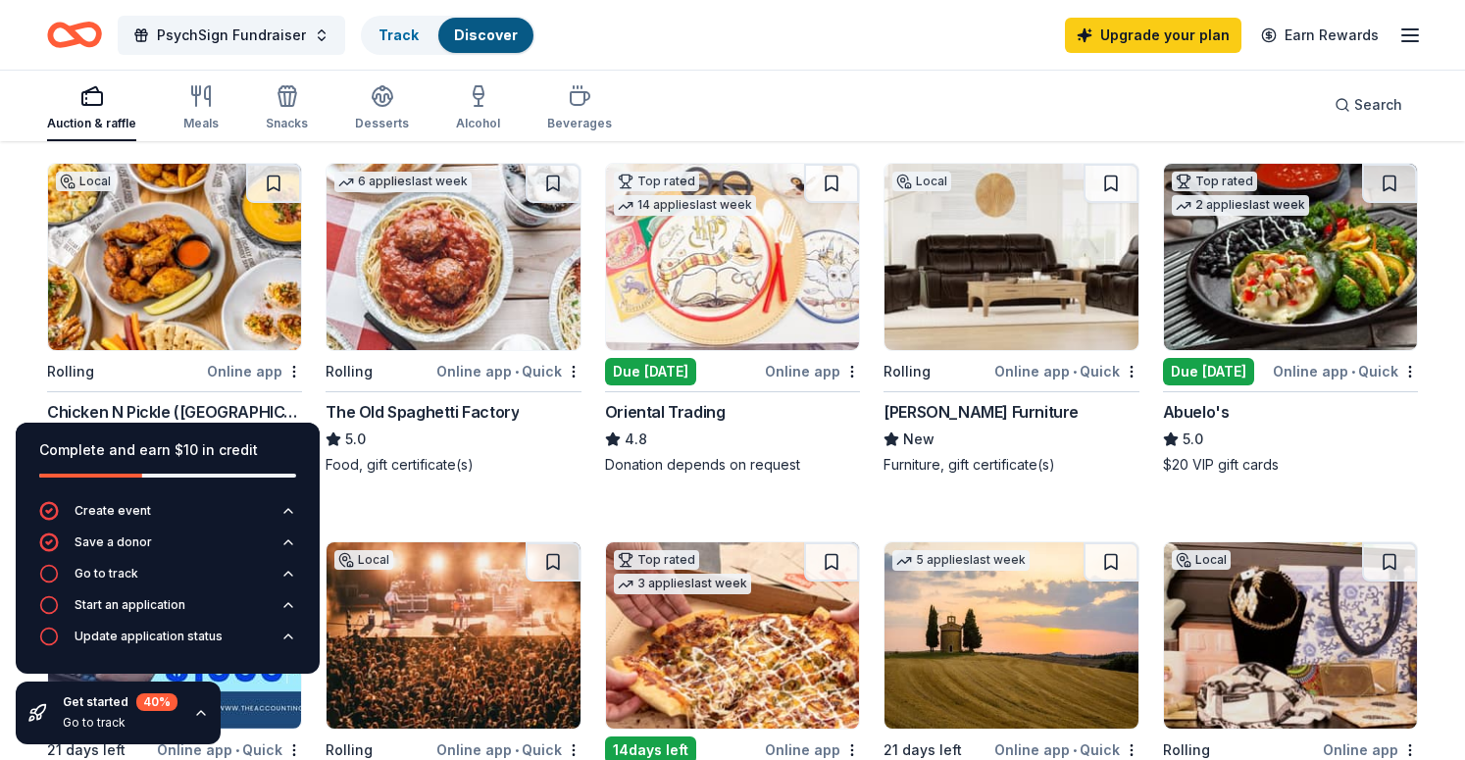
click at [210, 256] on img at bounding box center [174, 257] width 253 height 186
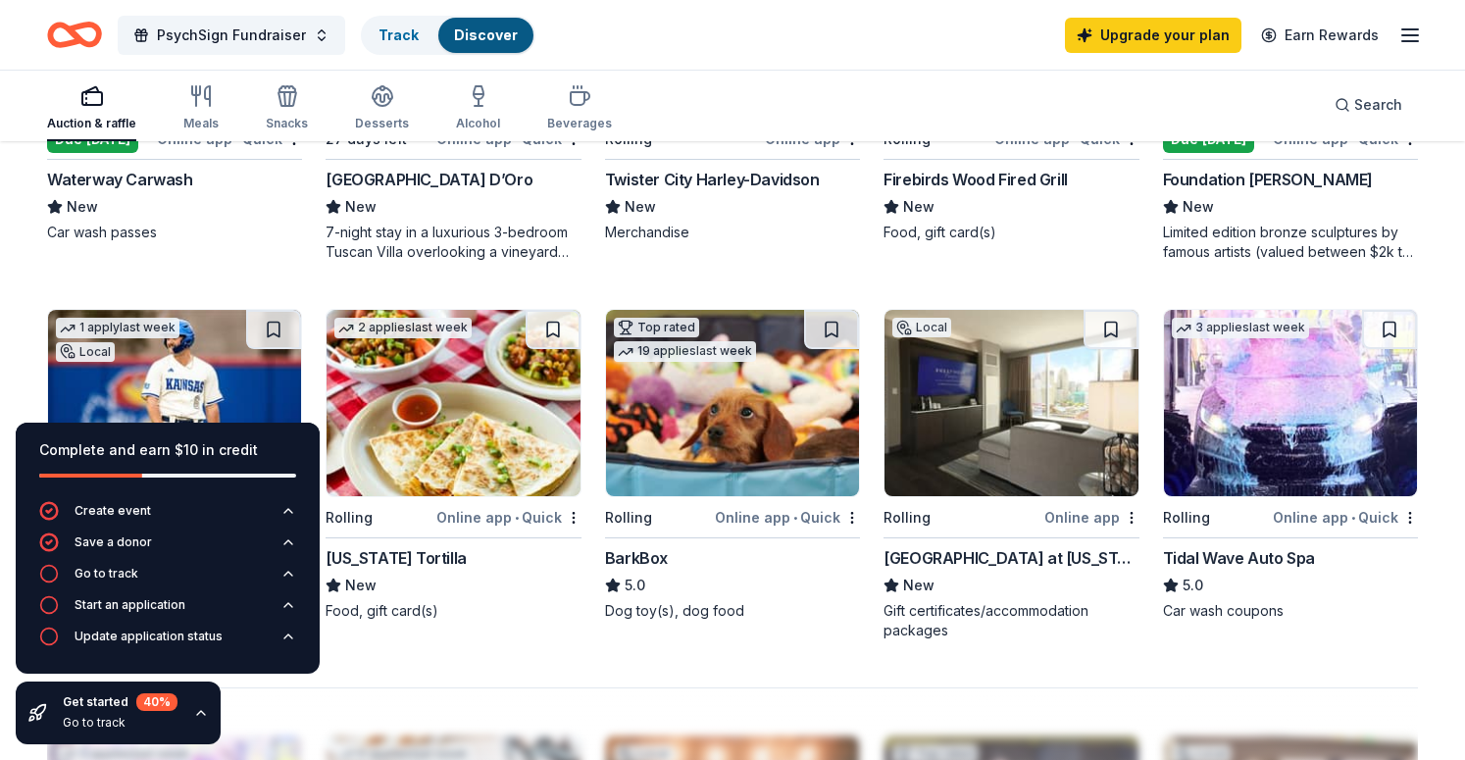
scroll to position [1161, 0]
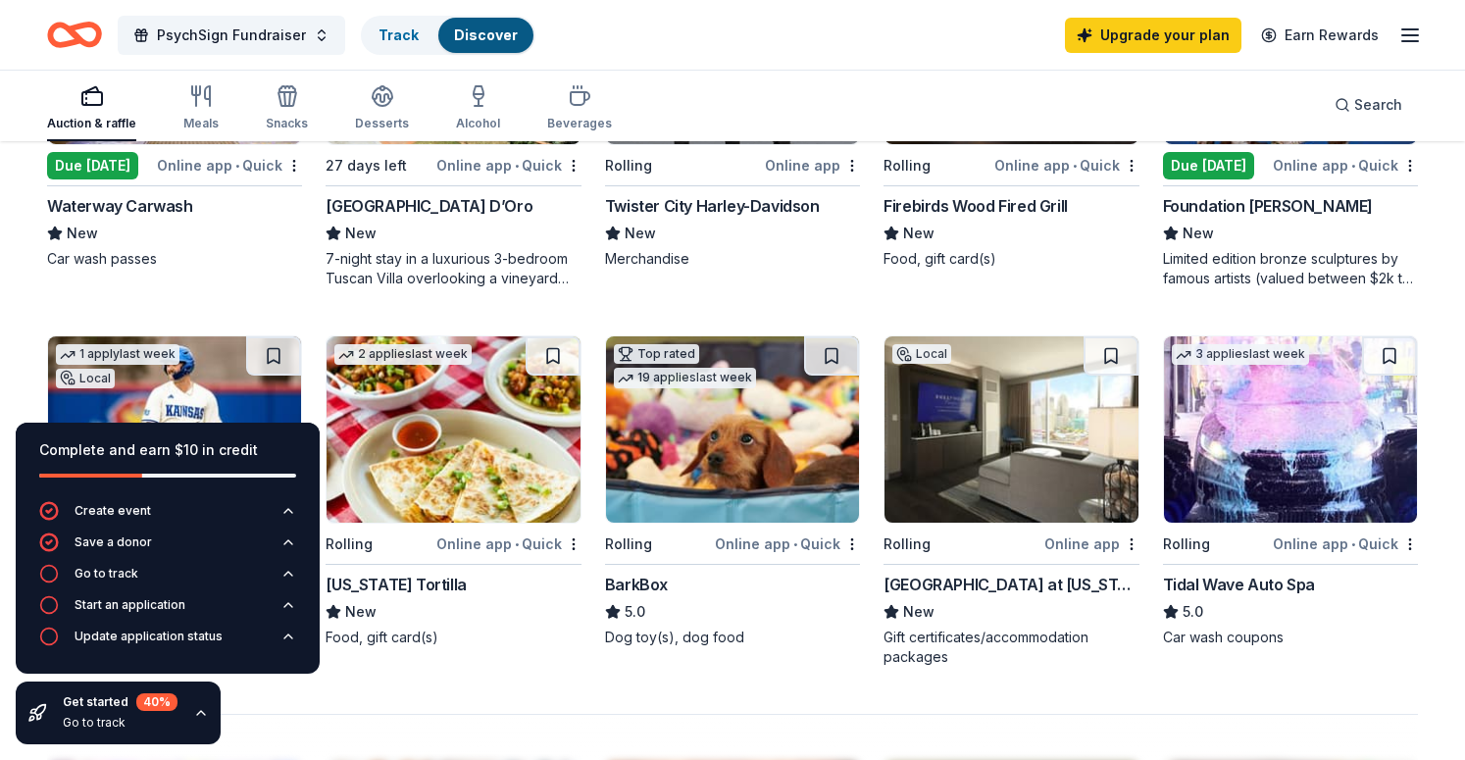
click at [778, 44] on div "PsychSign Fundraiser Track Discover Upgrade your plan Earn Rewards" at bounding box center [732, 35] width 1371 height 46
click at [722, 34] on div "PsychSign Fundraiser Track Discover Upgrade your plan Earn Rewards" at bounding box center [732, 35] width 1371 height 46
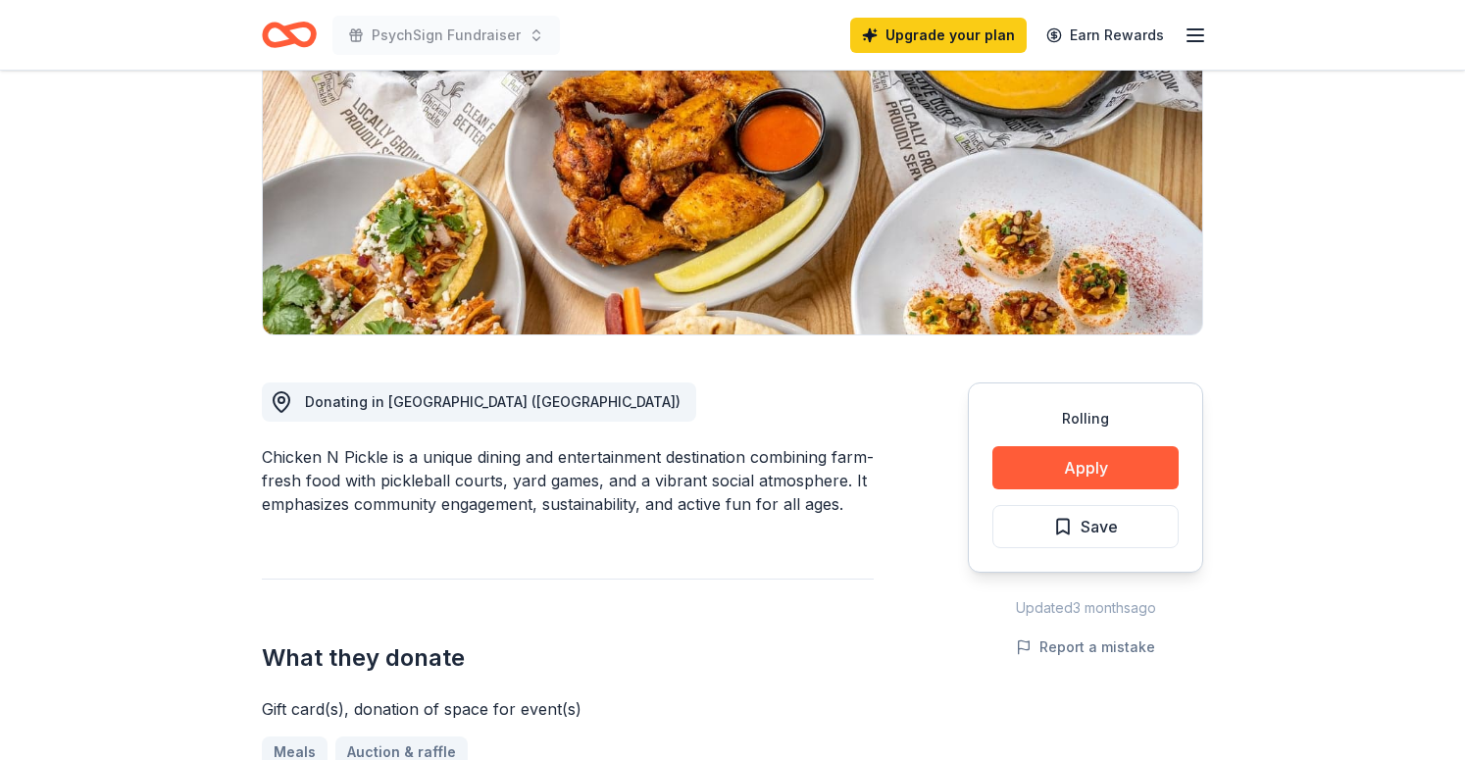
scroll to position [276, 0]
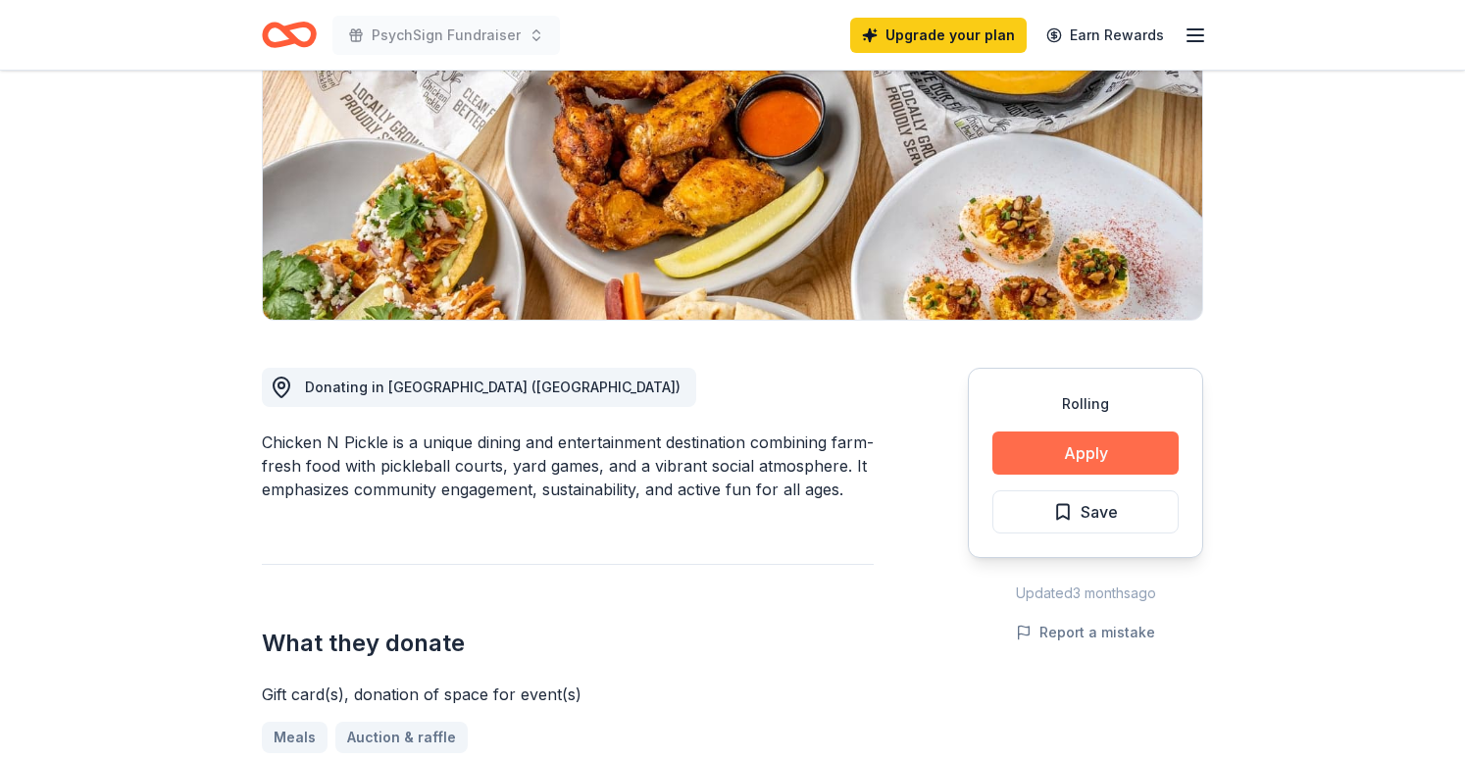
click at [1068, 457] on button "Apply" at bounding box center [1086, 453] width 186 height 43
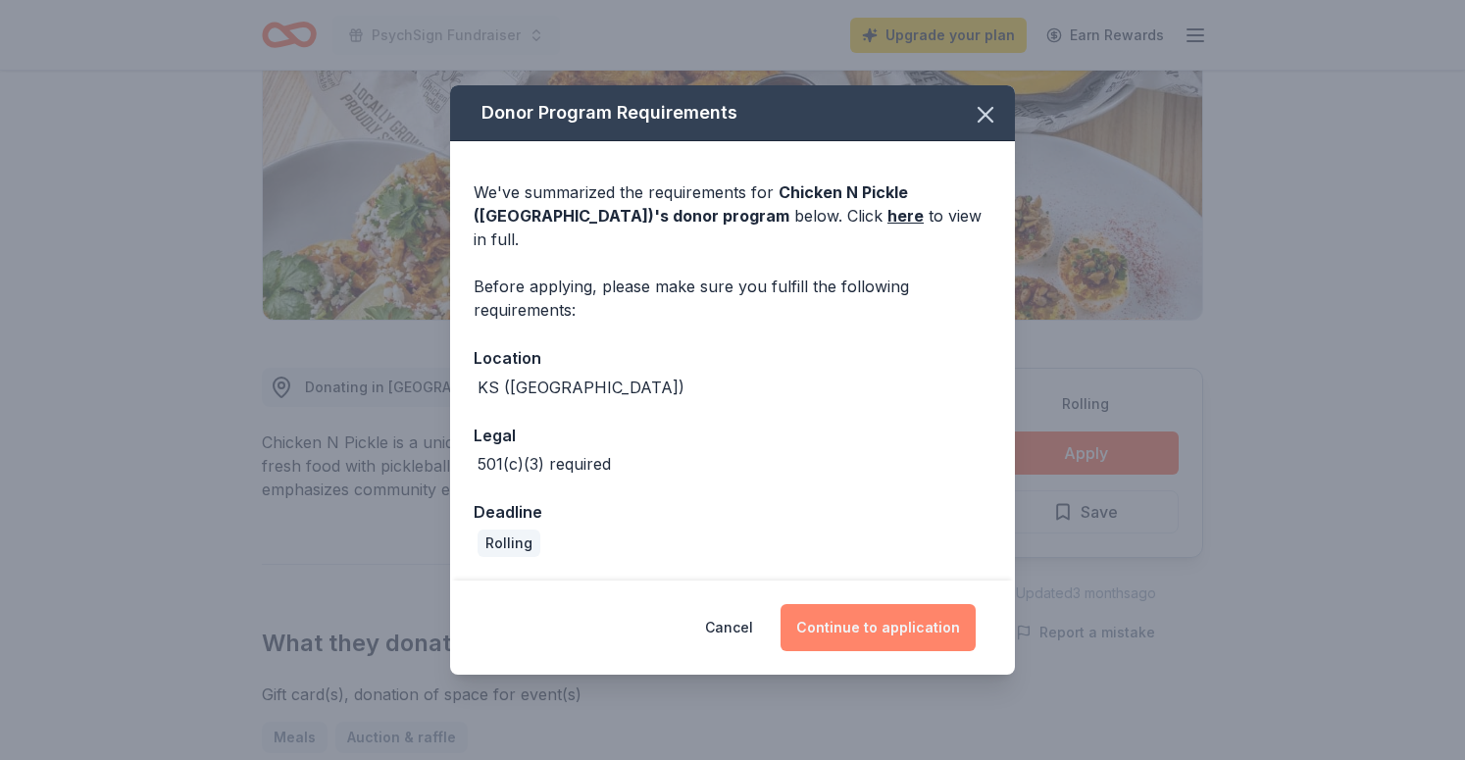
click at [876, 616] on button "Continue to application" at bounding box center [878, 627] width 195 height 47
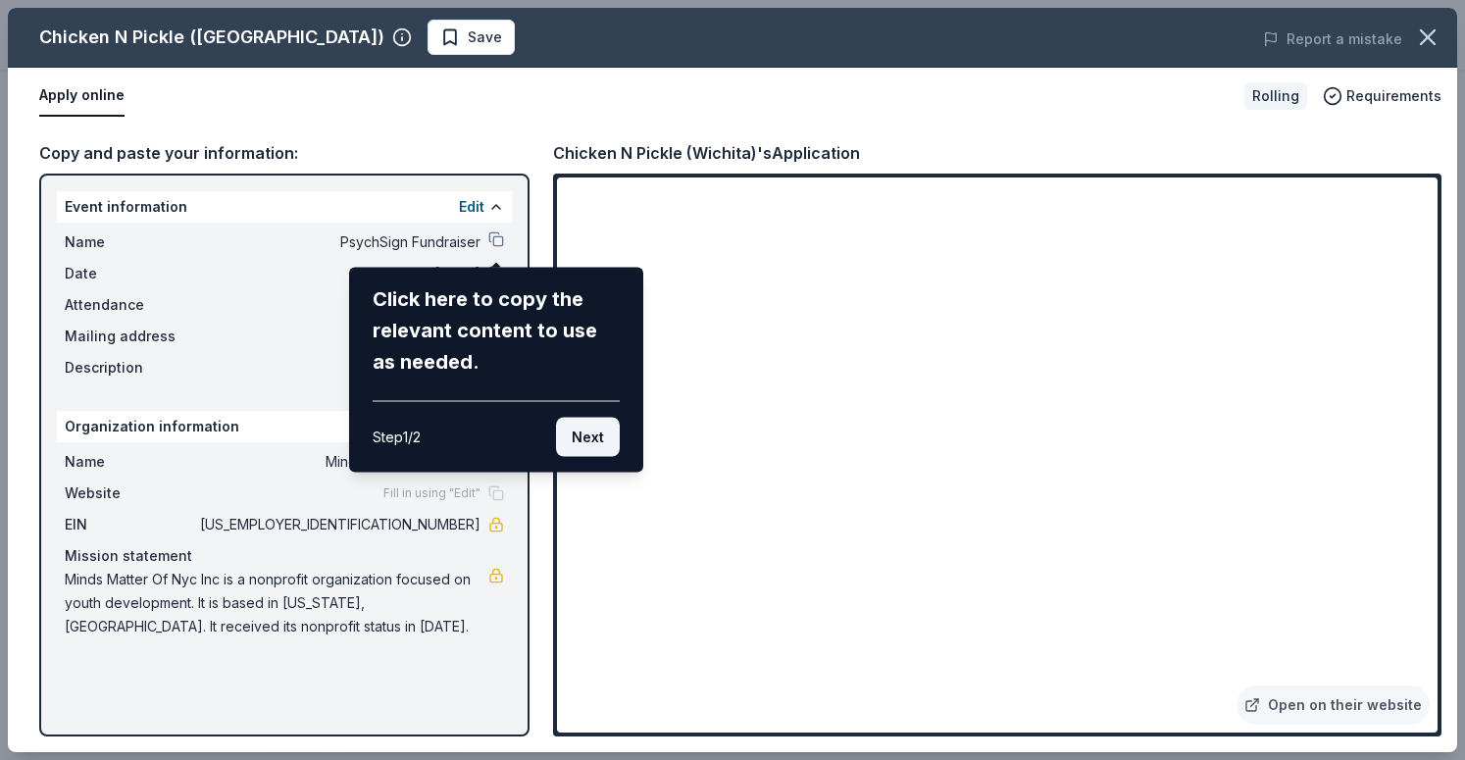
click at [609, 438] on button "Next" at bounding box center [588, 437] width 64 height 39
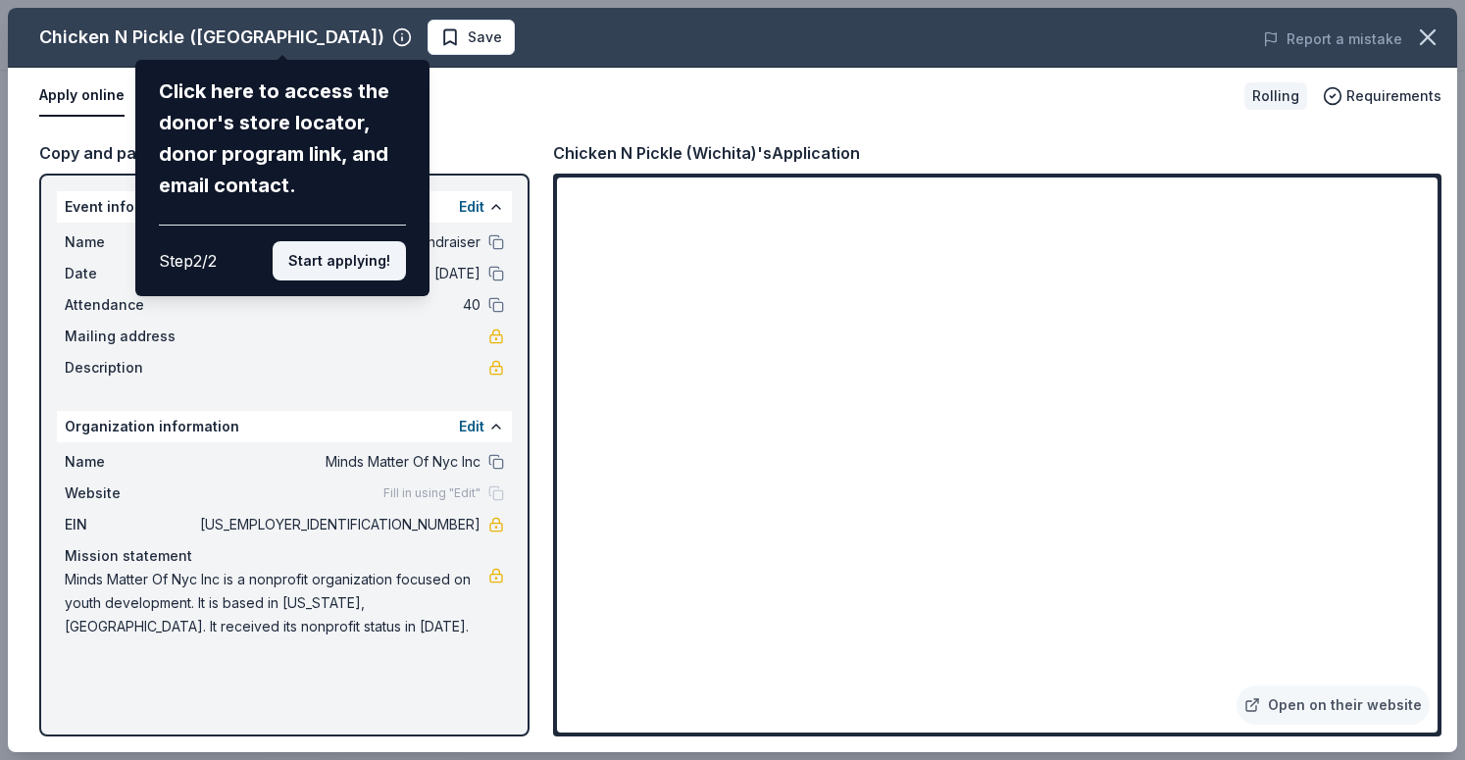
click at [349, 280] on button "Start applying!" at bounding box center [339, 260] width 133 height 39
